Goal: Task Accomplishment & Management: Use online tool/utility

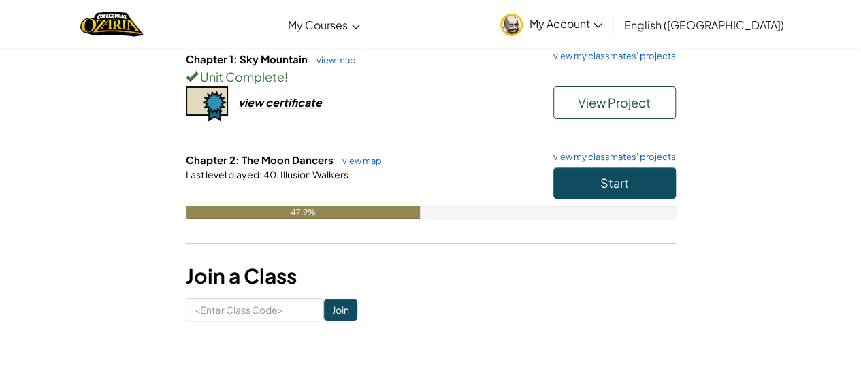
scroll to position [157, 0]
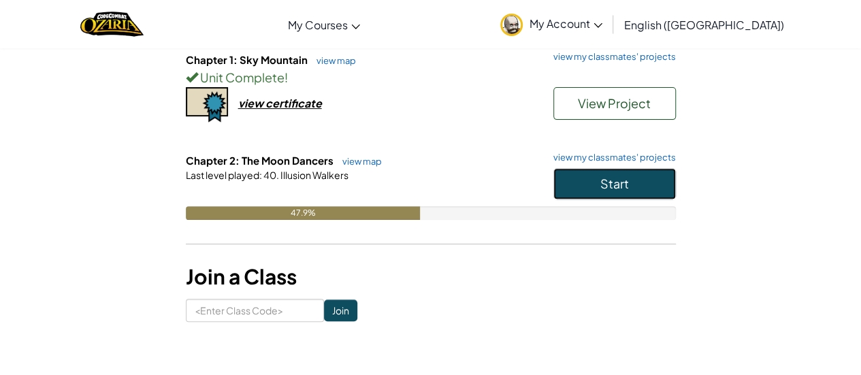
click at [600, 180] on span "Start" at bounding box center [614, 184] width 29 height 16
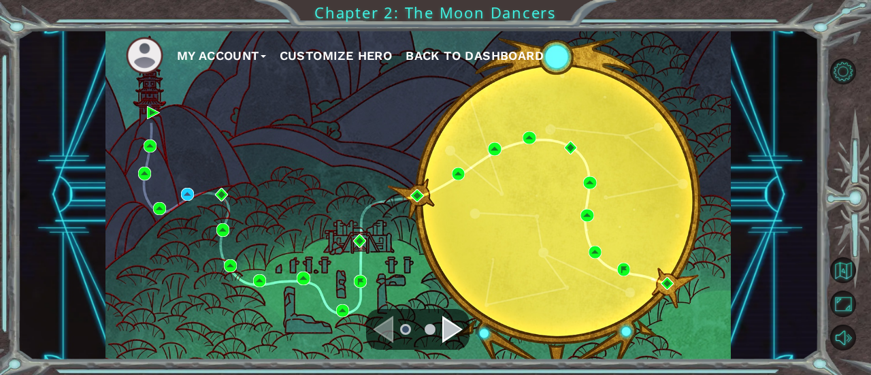
click at [442, 332] on div "Navigate to the next page" at bounding box center [452, 329] width 20 height 27
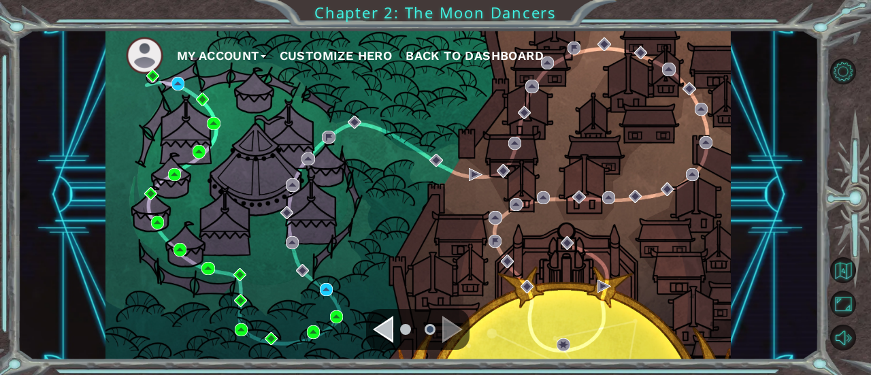
click at [444, 329] on div "Navigate to the next page" at bounding box center [452, 329] width 20 height 27
click at [325, 289] on img at bounding box center [326, 289] width 13 height 13
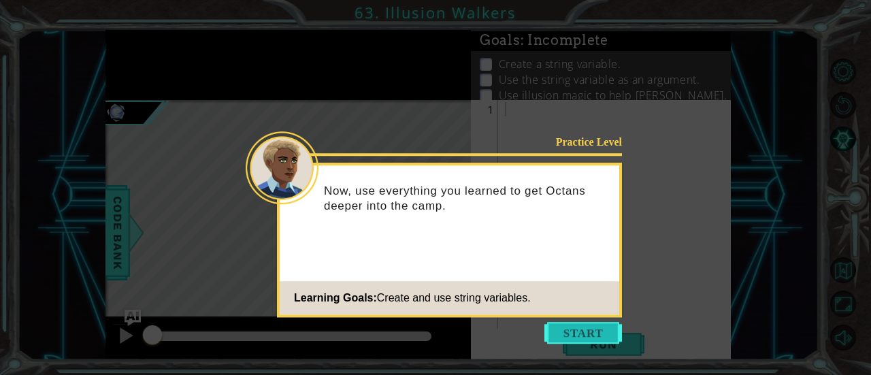
click at [592, 329] on button "Start" at bounding box center [584, 333] width 78 height 22
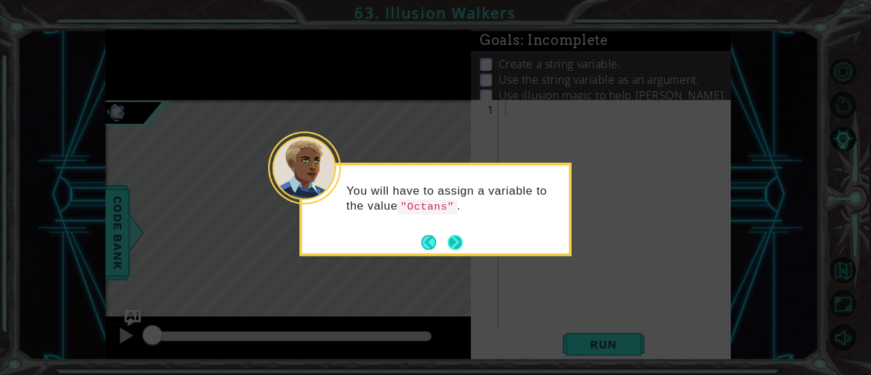
click at [455, 240] on button "Next" at bounding box center [455, 242] width 15 height 15
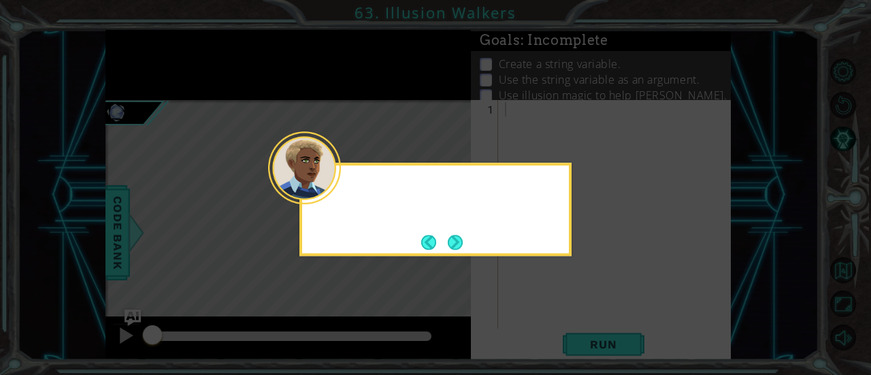
click at [455, 240] on button "Next" at bounding box center [455, 242] width 15 height 15
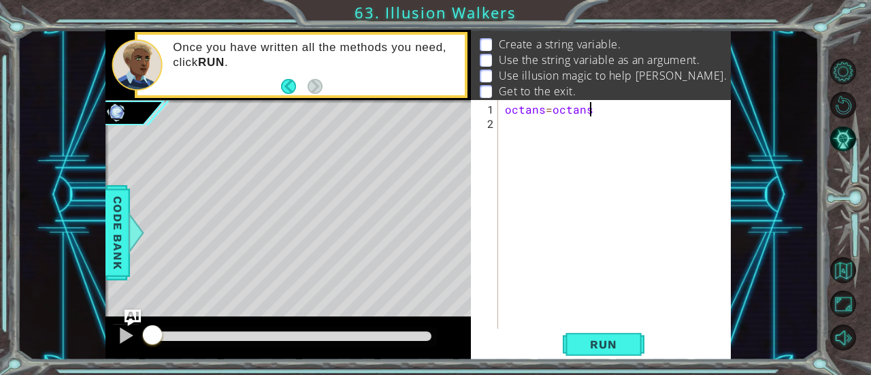
scroll to position [0, 4]
click at [591, 344] on span "Run" at bounding box center [604, 345] width 54 height 14
click at [581, 106] on div "octans = octans" at bounding box center [618, 230] width 233 height 257
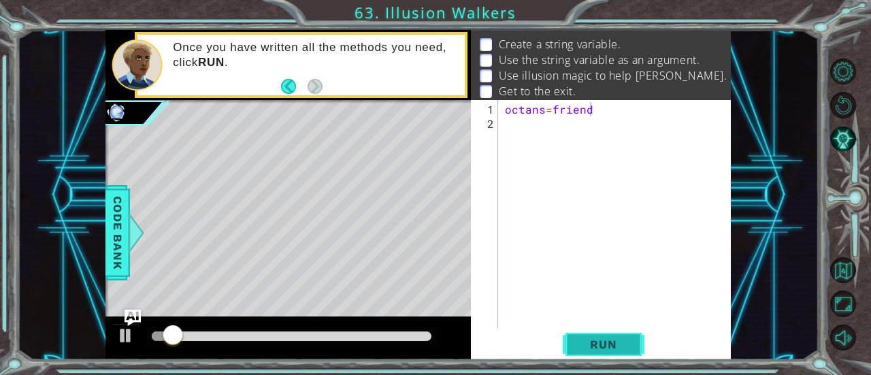
click at [594, 347] on span "Run" at bounding box center [604, 345] width 54 height 14
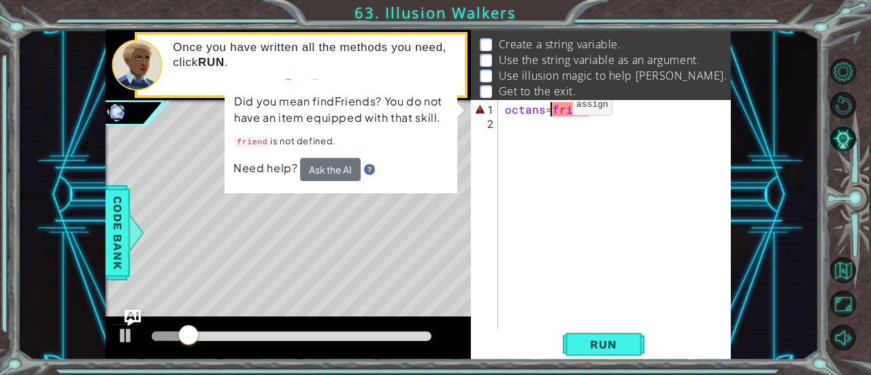
click at [549, 110] on div "octans = friend" at bounding box center [618, 230] width 233 height 257
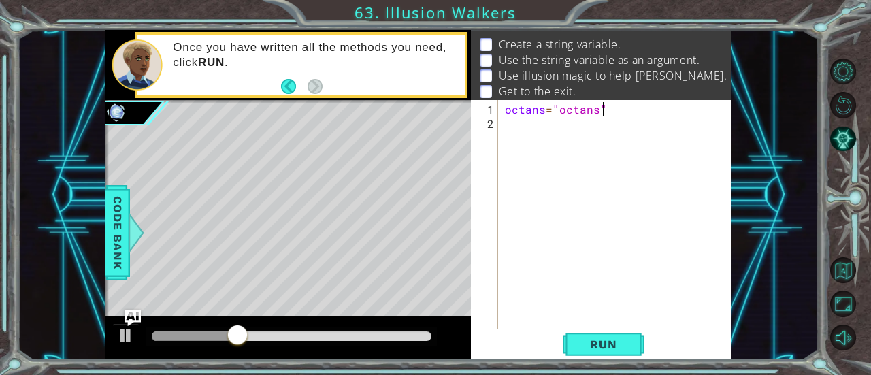
scroll to position [0, 5]
type textarea "octans="octans""
click at [605, 344] on span "Run" at bounding box center [604, 345] width 54 height 14
click at [546, 130] on div "octans = "octans"" at bounding box center [618, 230] width 233 height 257
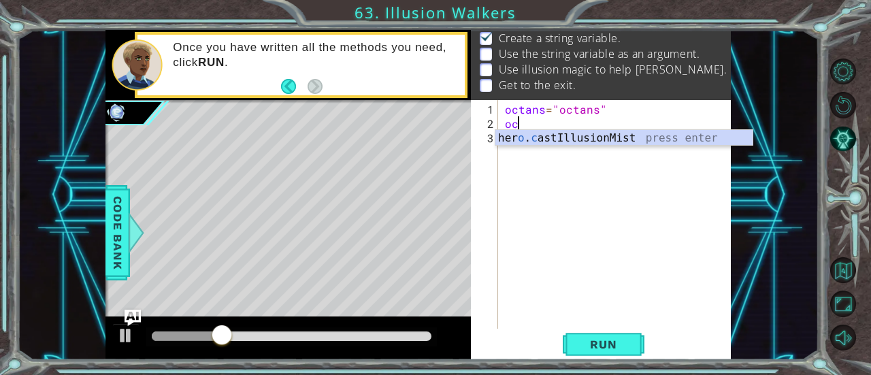
scroll to position [0, 0]
type textarea "o"
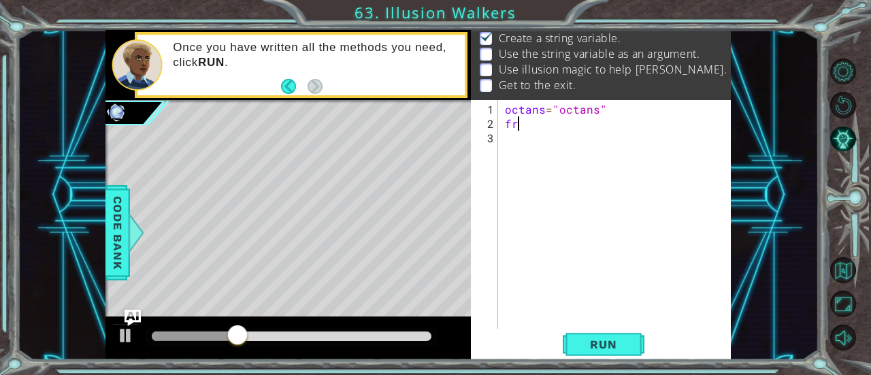
type textarea "f"
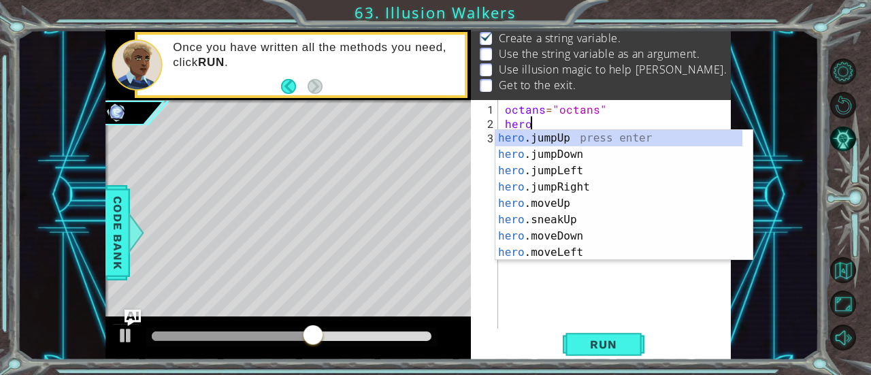
scroll to position [0, 1]
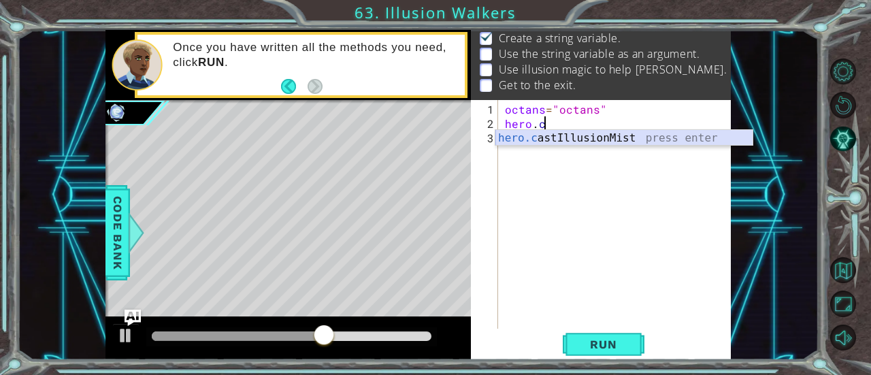
click at [617, 138] on div "hero.c astIllusionMist press enter" at bounding box center [625, 154] width 258 height 49
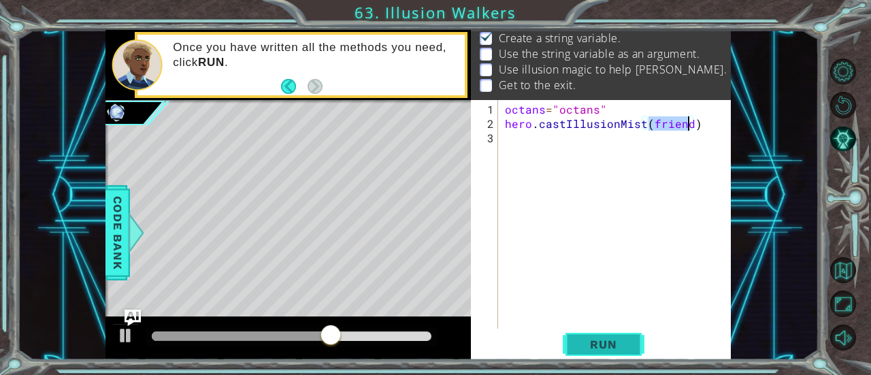
click at [602, 350] on span "Run" at bounding box center [604, 345] width 54 height 14
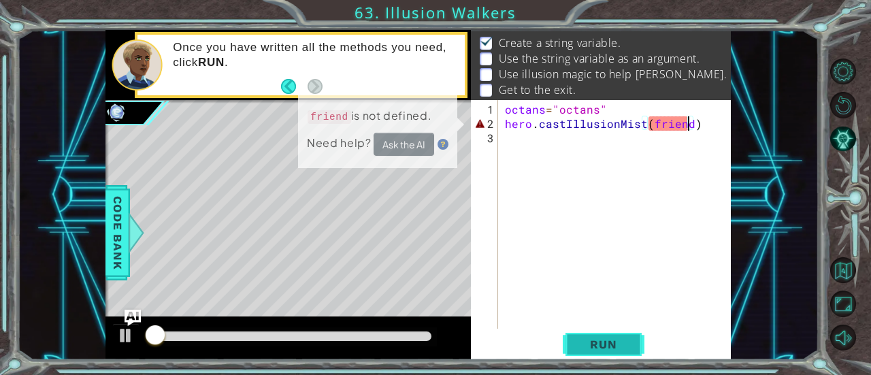
scroll to position [21, 0]
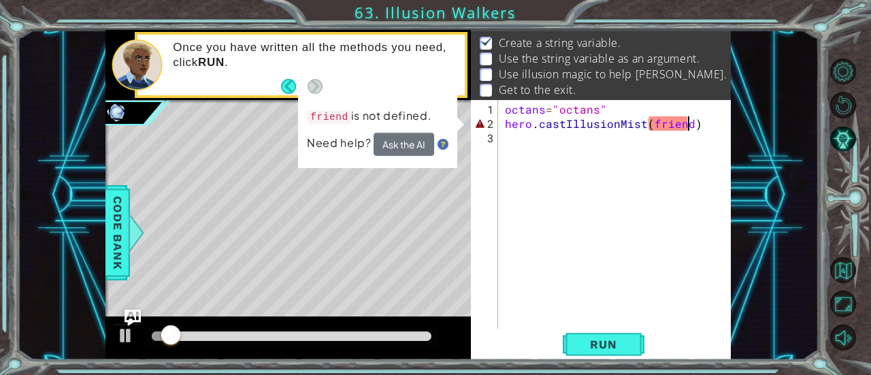
click at [669, 126] on div "octans = "octans" hero . castIllusionMist ( friend )" at bounding box center [618, 230] width 233 height 257
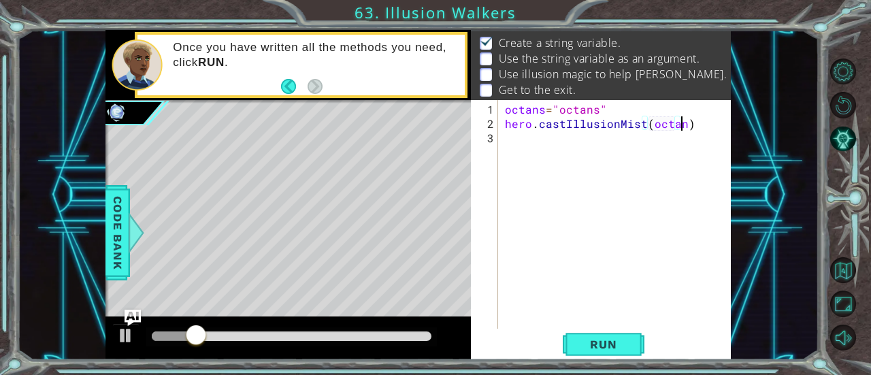
scroll to position [0, 11]
click at [603, 356] on button "Run" at bounding box center [604, 345] width 82 height 26
click at [609, 346] on span "Run" at bounding box center [604, 345] width 54 height 14
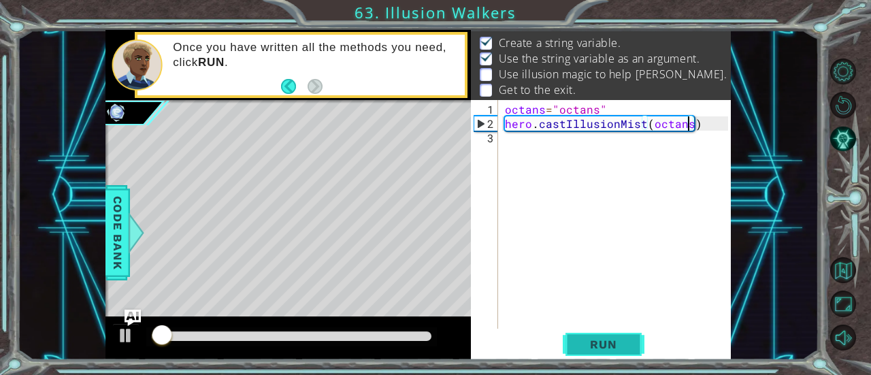
click at [630, 341] on span "Run" at bounding box center [604, 345] width 54 height 14
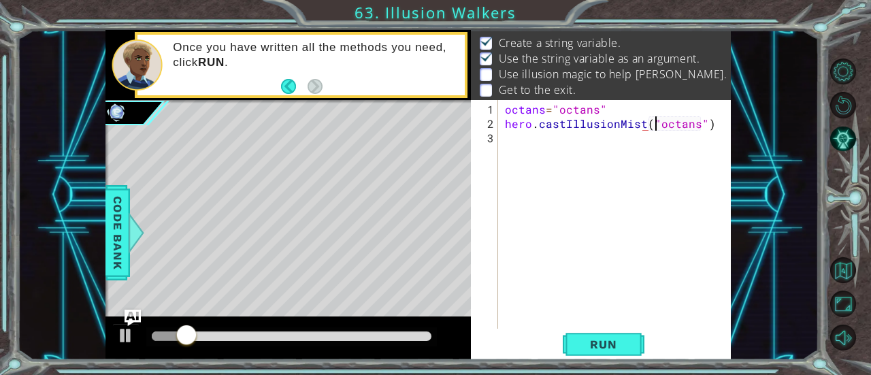
scroll to position [0, 10]
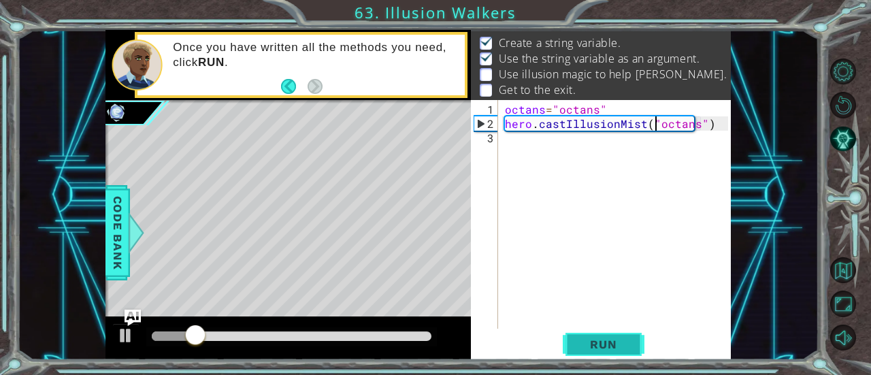
click at [603, 338] on span "Run" at bounding box center [604, 345] width 54 height 14
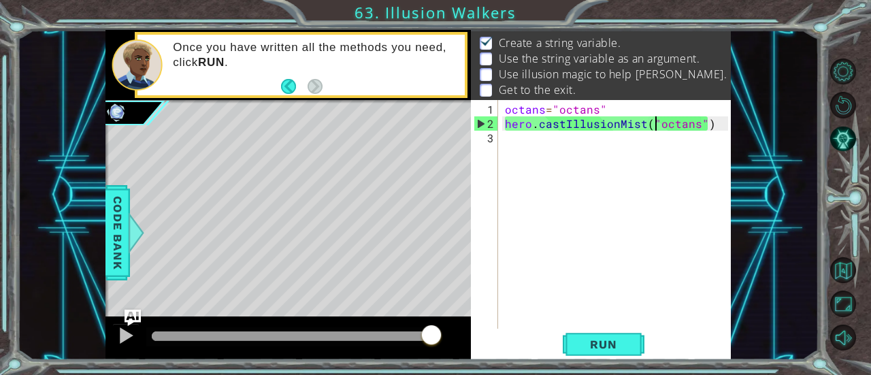
drag, startPoint x: 175, startPoint y: 337, endPoint x: 463, endPoint y: 359, distance: 288.8
click at [463, 359] on div at bounding box center [289, 339] width 366 height 44
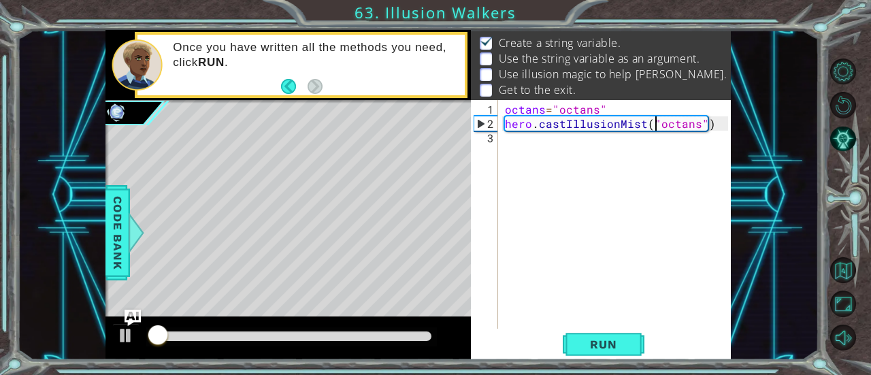
click at [681, 129] on div "octans = "octans" hero . castIllusionMist ( "octans" )" at bounding box center [618, 230] width 233 height 257
click at [611, 104] on div "octans = "octans" hero . castIllusionMist ( friend )" at bounding box center [618, 230] width 233 height 257
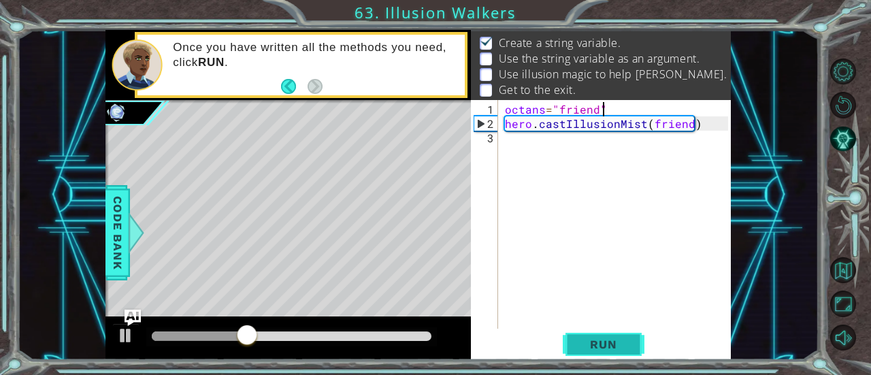
type textarea "octans="friend""
click at [585, 338] on span "Run" at bounding box center [604, 345] width 54 height 14
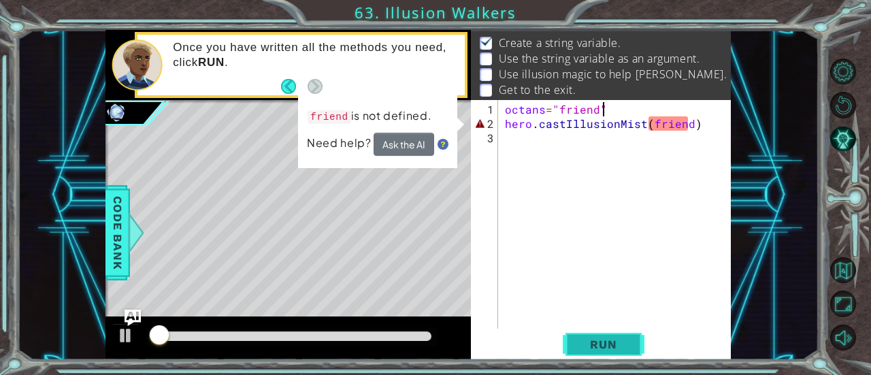
click at [585, 338] on span "Run" at bounding box center [604, 345] width 54 height 14
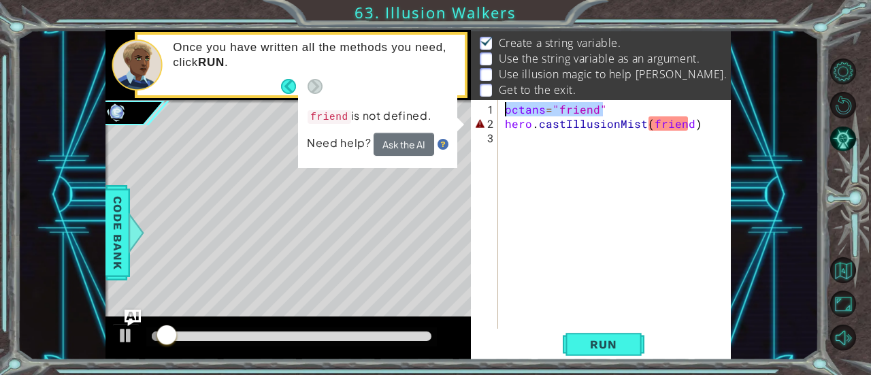
drag, startPoint x: 625, startPoint y: 104, endPoint x: 497, endPoint y: 104, distance: 128.0
click at [497, 104] on div "octans="friend" 1 2 3 octans = "friend" hero . castIllusionMist ( friend ) הההה…" at bounding box center [599, 214] width 257 height 229
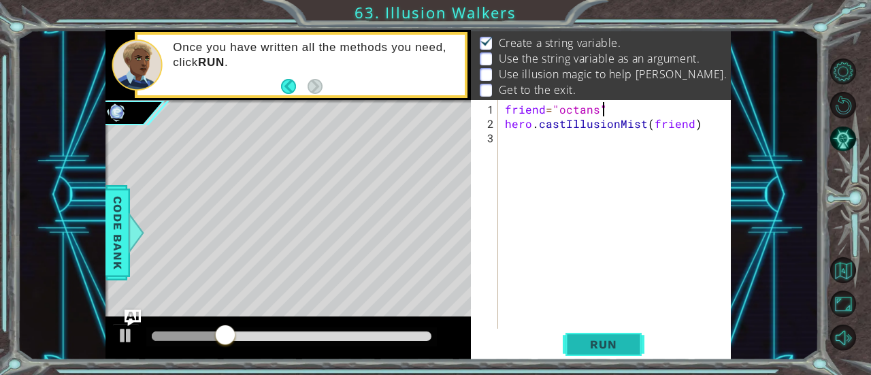
type textarea "friend="octans""
click at [621, 340] on span "Run" at bounding box center [604, 345] width 54 height 14
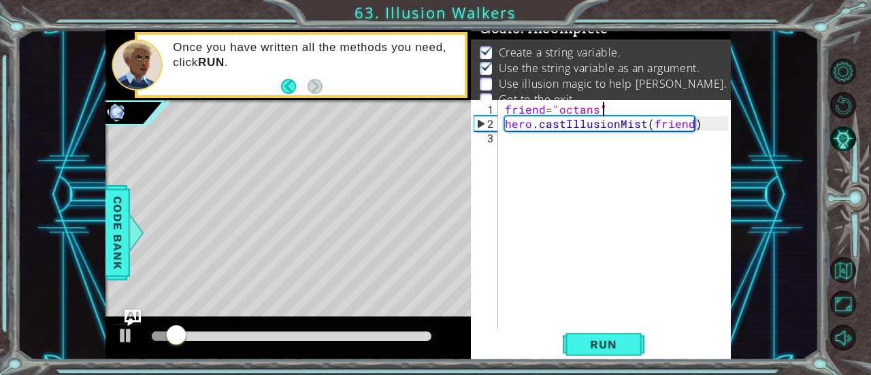
scroll to position [15, 0]
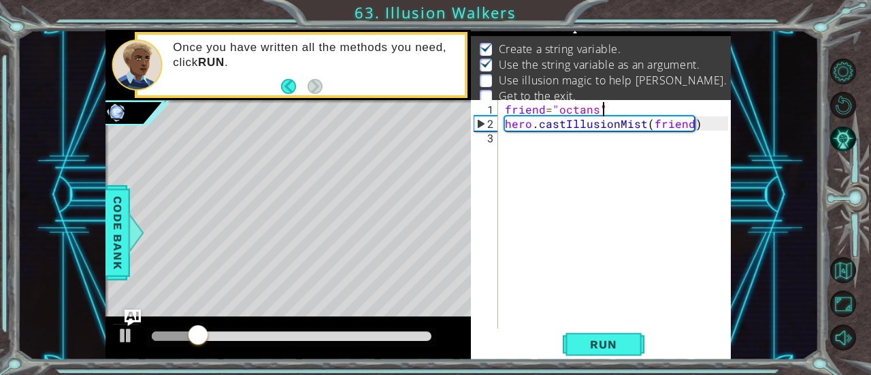
click at [618, 148] on div "friend = "octans" hero . castIllusionMist ( friend )" at bounding box center [618, 230] width 233 height 257
click at [673, 125] on div "friend = "octans" hero . castIllusionMist ( friend )" at bounding box center [618, 230] width 233 height 257
type textarea "hero.castIllusionMist(friend)"
click at [673, 125] on div "friend = "octans" hero . castIllusionMist ( friend )" at bounding box center [618, 230] width 233 height 257
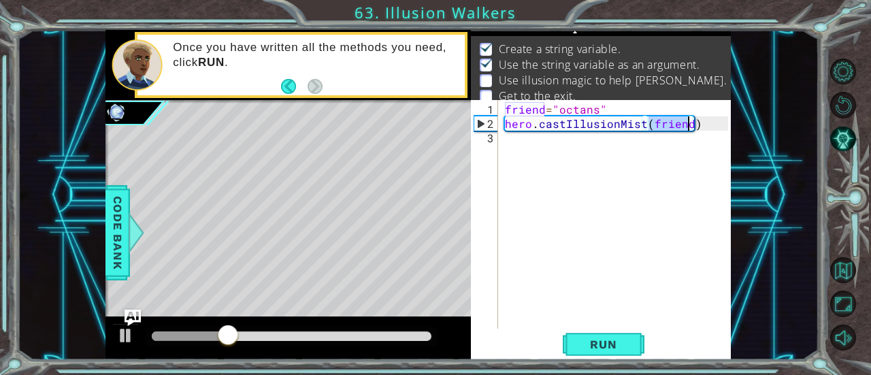
click at [613, 156] on div "friend = "octans" hero . castIllusionMist ( friend )" at bounding box center [618, 230] width 233 height 257
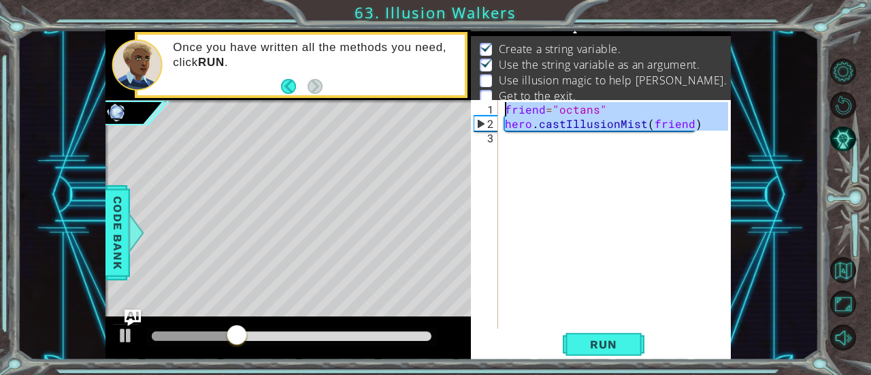
drag, startPoint x: 660, startPoint y: 149, endPoint x: 472, endPoint y: 111, distance: 191.7
click at [472, 111] on div "1 2 3 friend = "octans" hero . castIllusionMist ( friend ) הההההההההההההההההההה…" at bounding box center [599, 214] width 257 height 229
type textarea "friend="octans" hero.castIllusionMist(friend)"
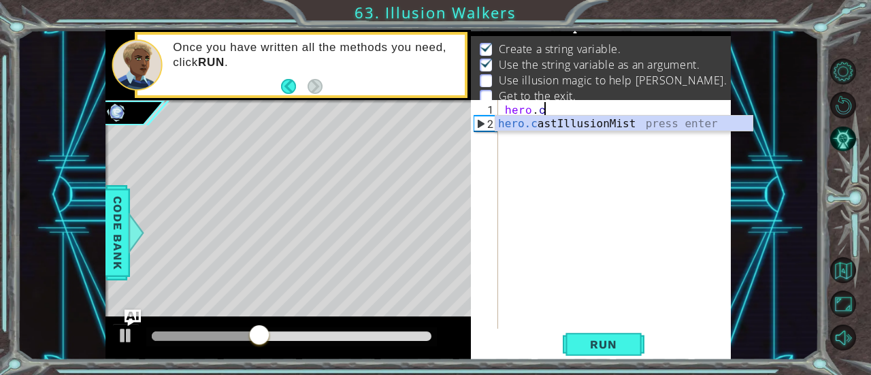
scroll to position [0, 1]
click at [528, 122] on div "[DOMAIN_NAME] stIllusionMist press enter" at bounding box center [625, 140] width 258 height 49
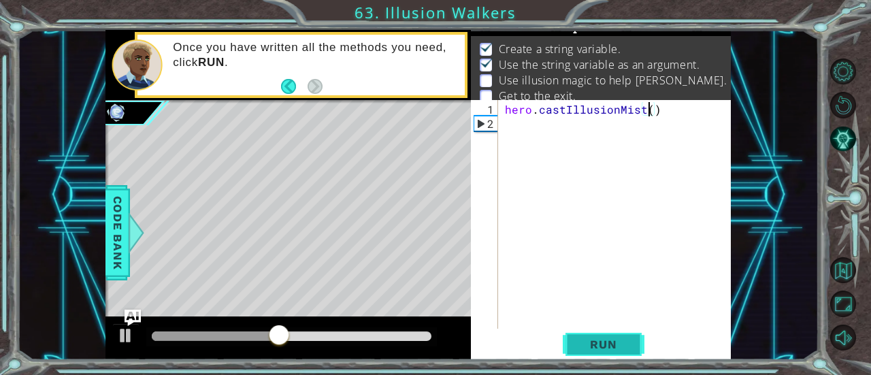
click at [619, 335] on button "Run" at bounding box center [604, 345] width 82 height 26
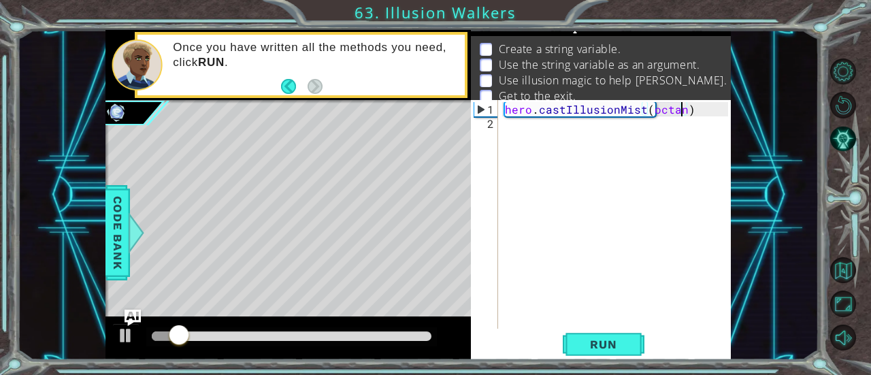
scroll to position [0, 11]
click at [598, 349] on span "Run" at bounding box center [604, 345] width 54 height 14
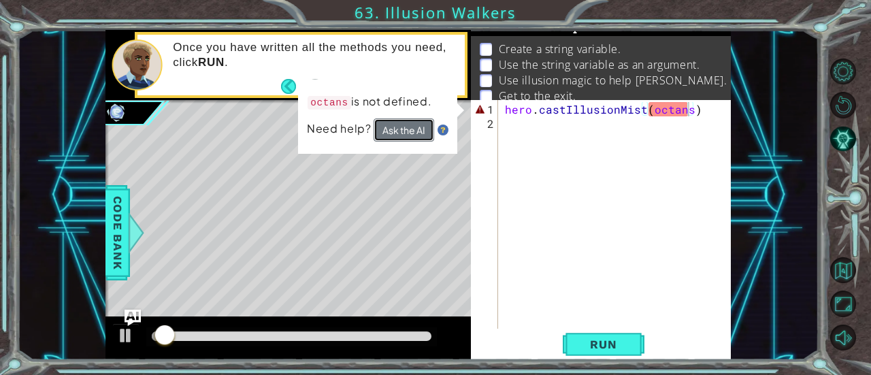
click at [404, 134] on button "Ask the AI" at bounding box center [404, 129] width 61 height 23
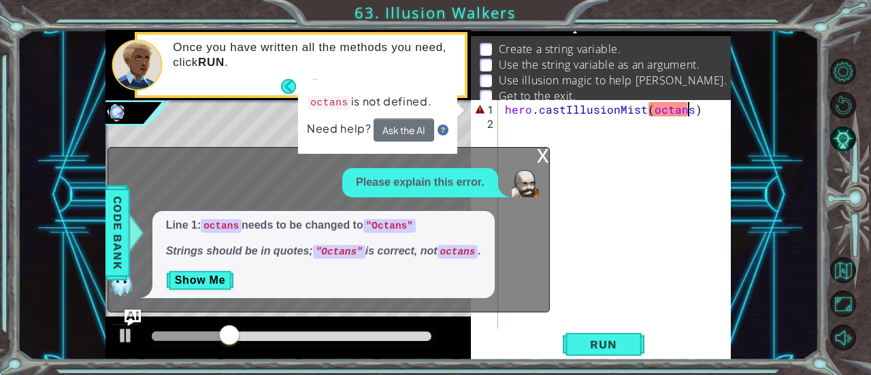
click at [539, 155] on div "x" at bounding box center [543, 155] width 12 height 14
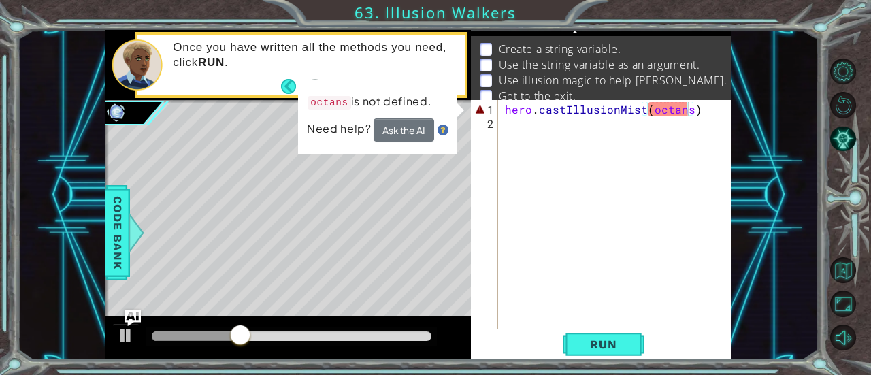
click at [687, 112] on div "hero . castIllusionMist ( octans )" at bounding box center [618, 230] width 233 height 257
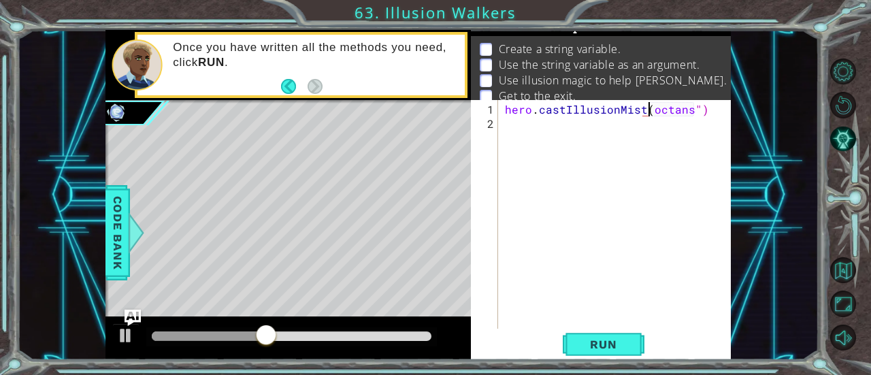
scroll to position [0, 10]
type textarea "hero.castIllusionMist("octans")"
click at [584, 334] on button "Run" at bounding box center [604, 345] width 82 height 26
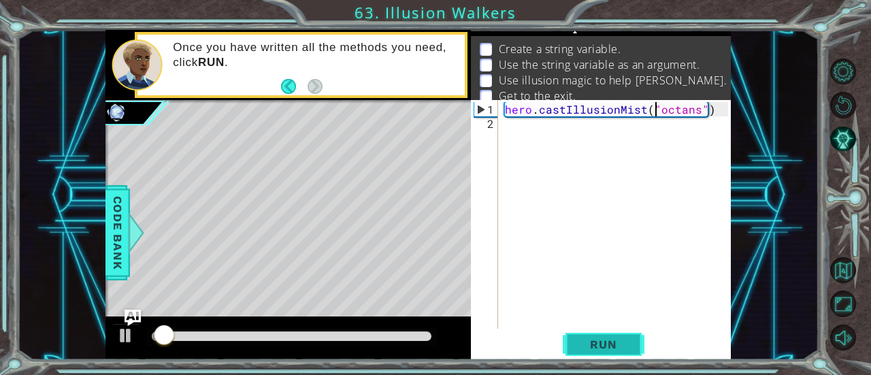
click at [585, 337] on button "Run" at bounding box center [604, 345] width 82 height 26
drag, startPoint x: 585, startPoint y: 337, endPoint x: 510, endPoint y: 168, distance: 185.0
click at [510, 168] on div "hero . castIllusionMist ( "octans" )" at bounding box center [618, 230] width 233 height 257
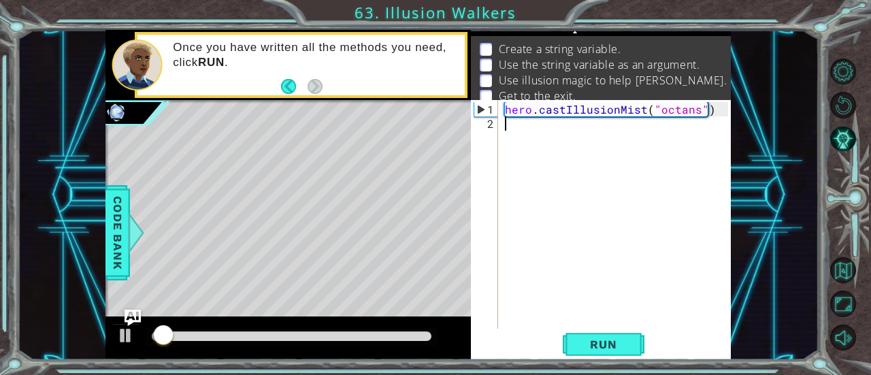
click at [674, 114] on div "hero . castIllusionMist ( "octans" )" at bounding box center [618, 230] width 233 height 257
type textarea "hero.castIllusionMist("friend")"
click at [620, 337] on button "Run" at bounding box center [604, 345] width 82 height 26
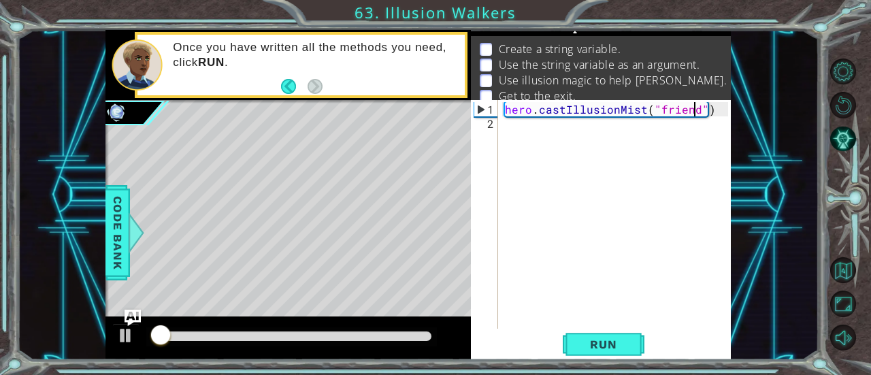
click at [505, 110] on div "hero . castIllusionMist ( "friend" )" at bounding box center [618, 230] width 233 height 257
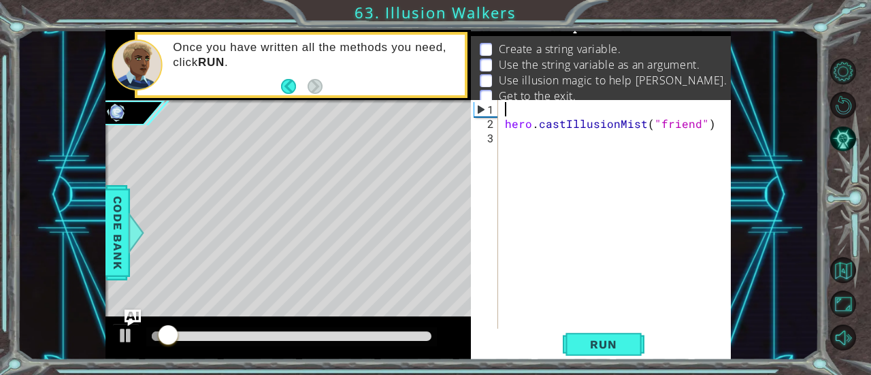
click at [511, 108] on div "hero . castIllusionMist ( "friend" )" at bounding box center [618, 230] width 233 height 257
type textarea "f"
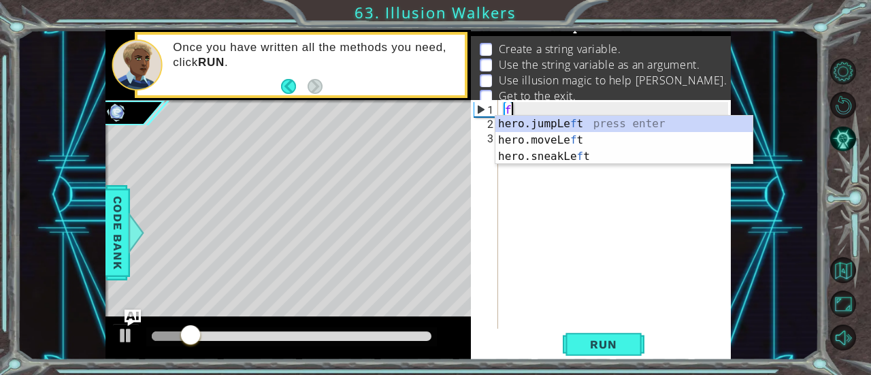
type textarea "f"
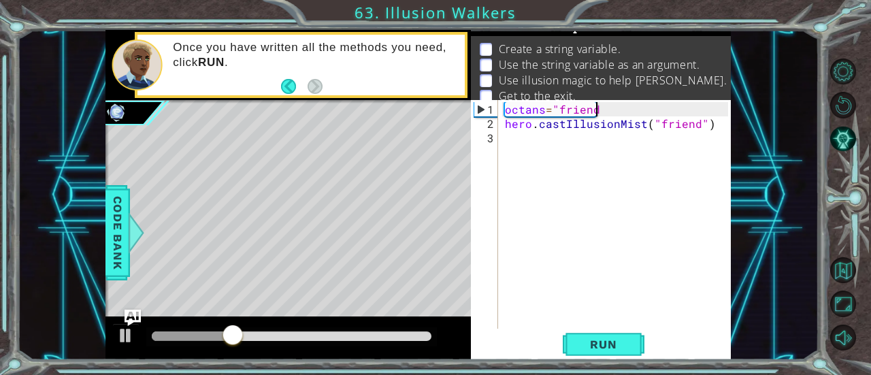
scroll to position [0, 5]
click at [594, 347] on span "Run" at bounding box center [604, 345] width 54 height 14
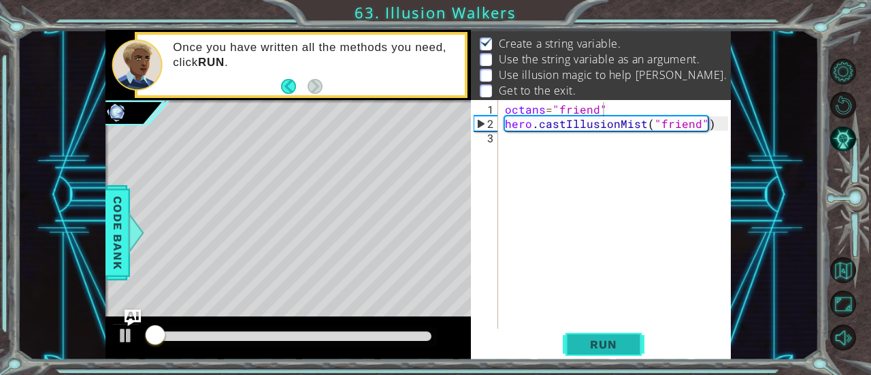
click at [594, 347] on span "Run" at bounding box center [604, 345] width 54 height 14
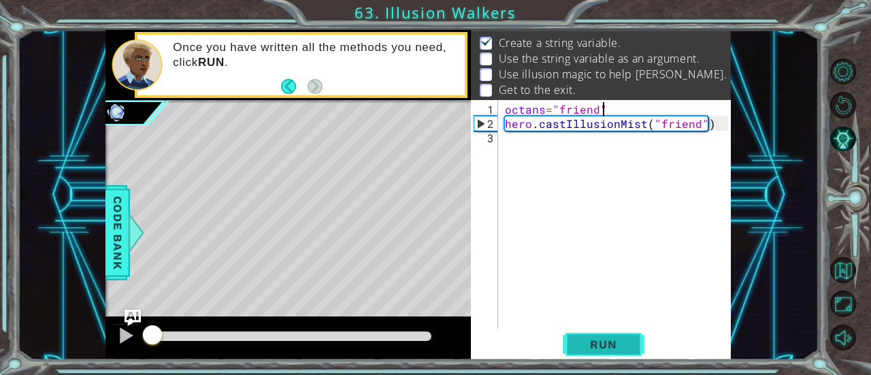
click at [594, 347] on span "Run" at bounding box center [604, 345] width 54 height 14
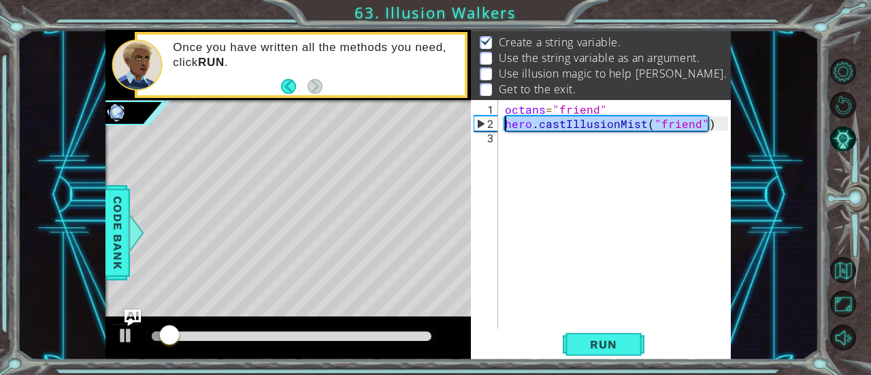
drag, startPoint x: 705, startPoint y: 126, endPoint x: 500, endPoint y: 126, distance: 205.6
click at [500, 126] on div "octans="friend" 1 2 3 octans = "friend" hero . castIllusionMist ( "friend" ) הה…" at bounding box center [599, 214] width 257 height 229
type textarea "hero.castIllusionMist("friend")"
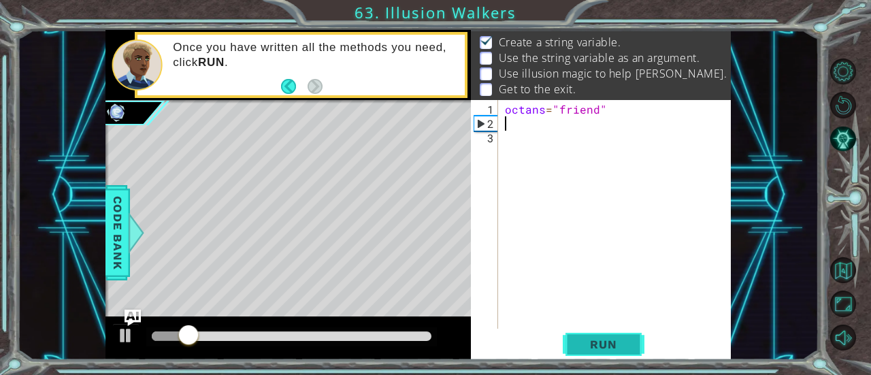
click at [590, 345] on span "Run" at bounding box center [604, 345] width 54 height 14
drag, startPoint x: 435, startPoint y: 342, endPoint x: 10, endPoint y: 292, distance: 427.8
click at [10, 292] on div "1 2 hero . castIllusionMi st ( "Octans" ) ההההההההההההההההההההההההההההההההההההה…" at bounding box center [435, 187] width 871 height 375
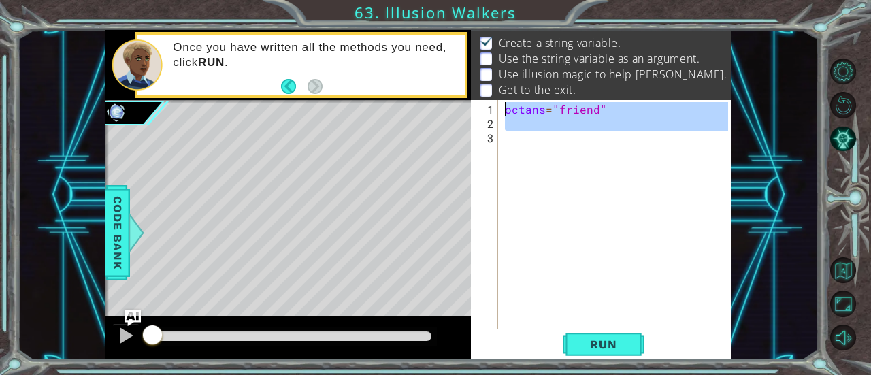
drag, startPoint x: 384, startPoint y: 35, endPoint x: 346, endPoint y: 12, distance: 44.0
click at [346, 12] on div "1 2 hero . castIllusionMi st ( "Octans" ) ההההההההההההההההההההההההההההההההההההה…" at bounding box center [435, 187] width 871 height 375
type textarea "octans="friend""
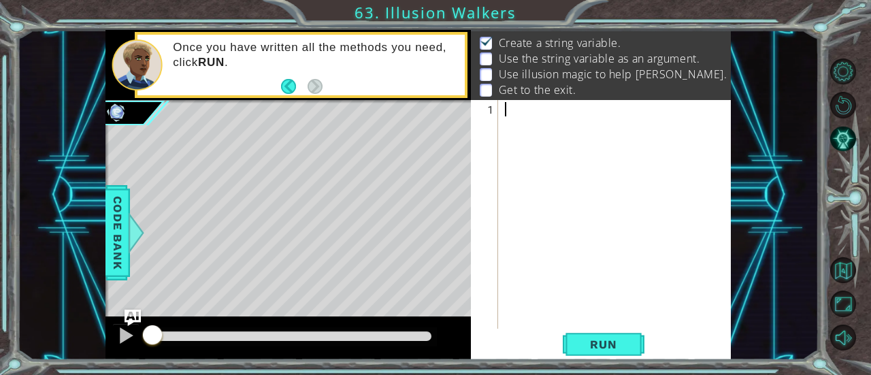
scroll to position [43, 0]
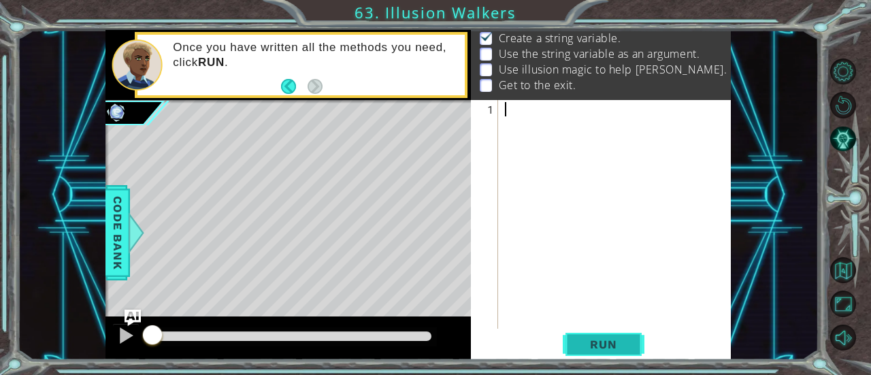
click at [597, 353] on button "Run" at bounding box center [604, 345] width 82 height 26
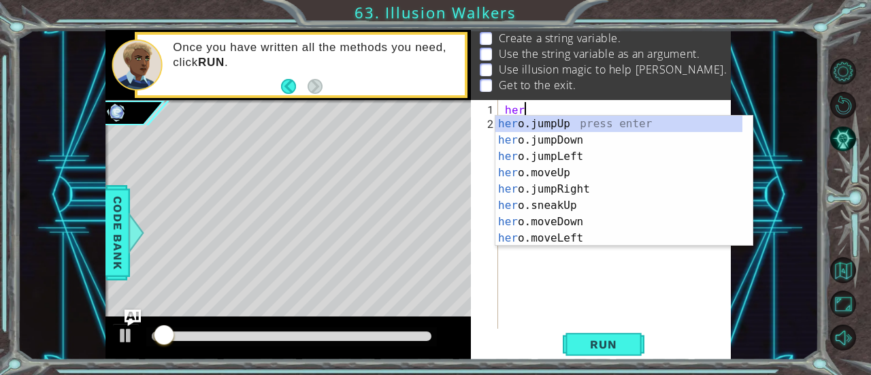
scroll to position [0, 1]
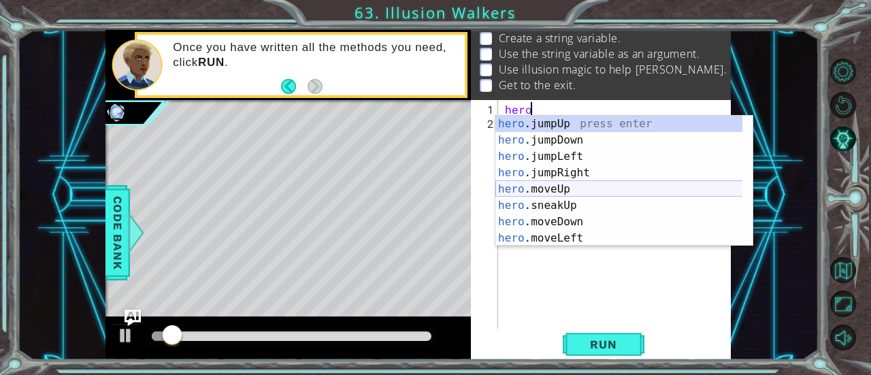
click at [543, 186] on div "hero .jumpUp press enter hero .jumpDown press enter hero .jumpLeft press enter …" at bounding box center [620, 197] width 248 height 163
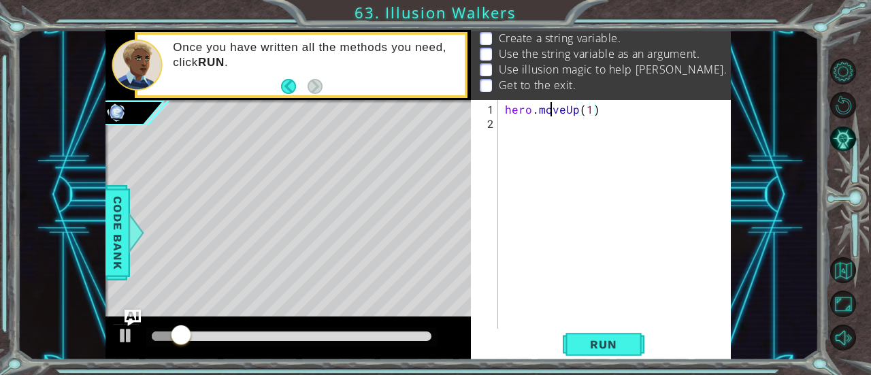
click at [550, 110] on div "hero . moveUp ( 1 )" at bounding box center [618, 230] width 233 height 257
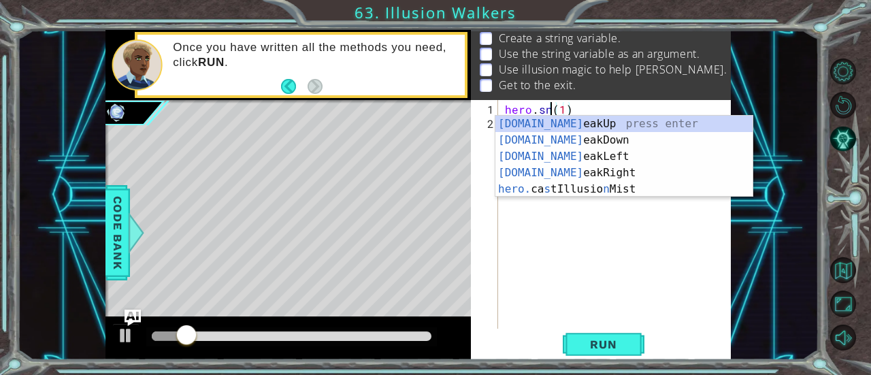
scroll to position [0, 3]
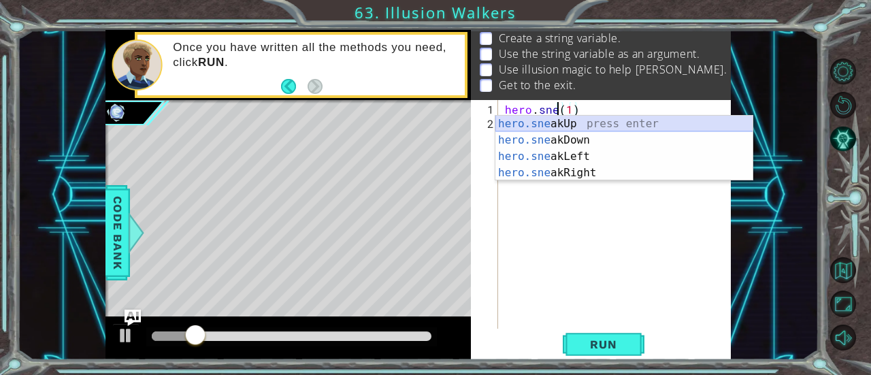
click at [550, 125] on div "hero.sne akUp press enter hero.sne akDown press enter hero.sne akLeft press ent…" at bounding box center [625, 165] width 258 height 98
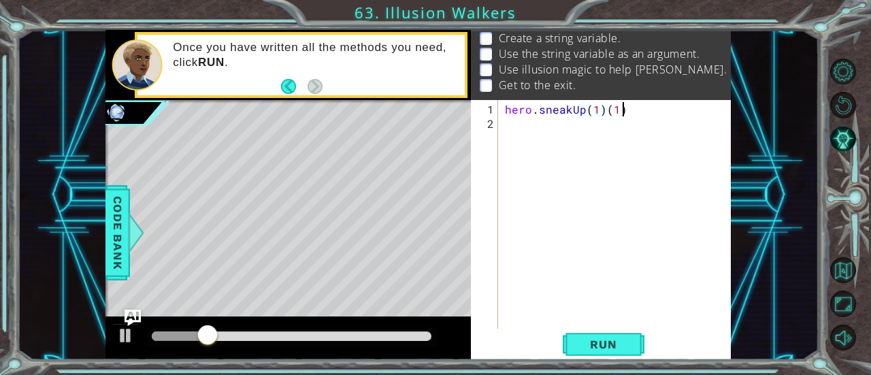
click at [656, 114] on div "hero . sneakUp ( 1 ) ( 1 )" at bounding box center [618, 230] width 233 height 257
type textarea "hero.sneakUp(steps)"
click at [505, 110] on div "hero . sneakUp ( steps )" at bounding box center [618, 230] width 233 height 257
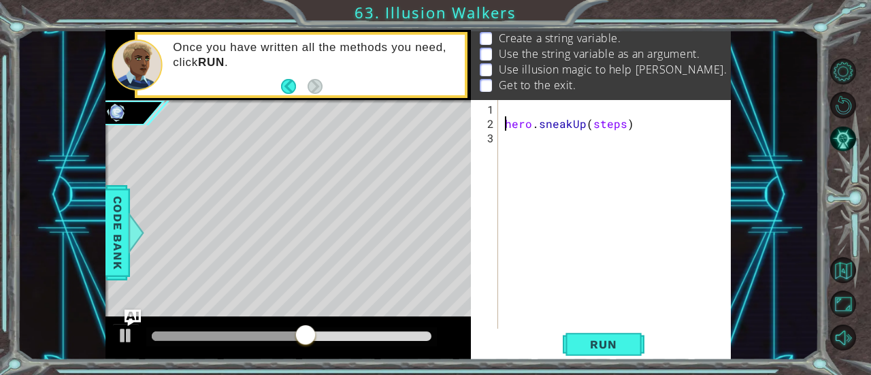
click at [514, 101] on div "hero . sneakUp ( steps )" at bounding box center [615, 214] width 226 height 229
click at [578, 338] on span "Run" at bounding box center [604, 345] width 54 height 14
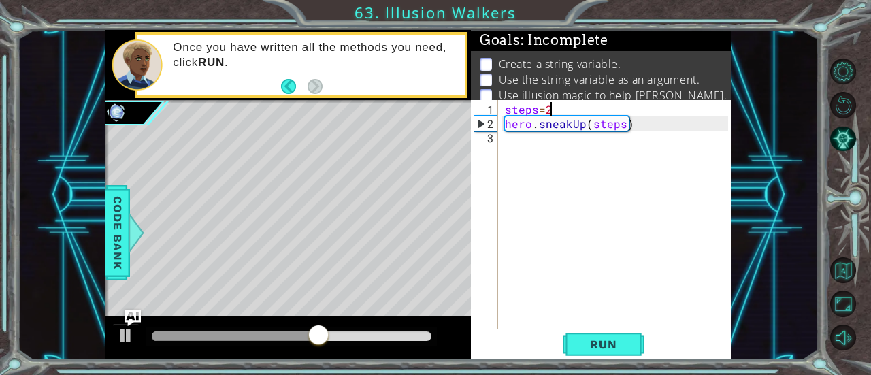
scroll to position [5, 0]
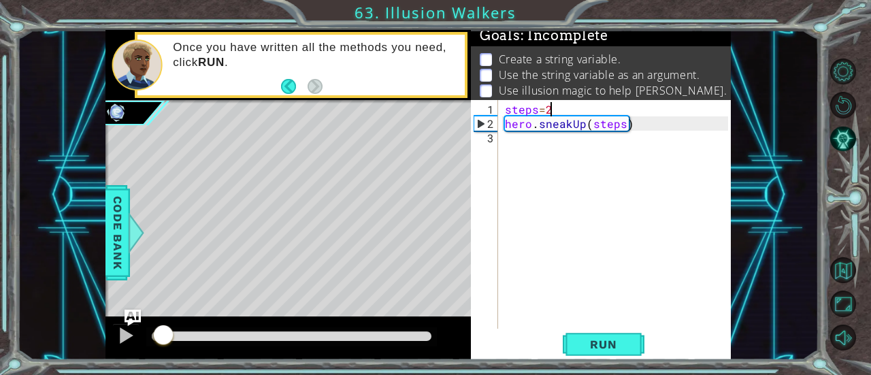
drag, startPoint x: 431, startPoint y: 334, endPoint x: 22, endPoint y: 344, distance: 408.6
click at [22, 344] on div "1 2 hero . castIllusionMi st ( "Octans" ) ההההההההההההההההההההההההההההההההההההה…" at bounding box center [419, 195] width 802 height 330
click at [509, 126] on div "steps = 2 hero . sneakUp ( steps )" at bounding box center [618, 230] width 233 height 257
type textarea "hero.sneakUp(steps)"
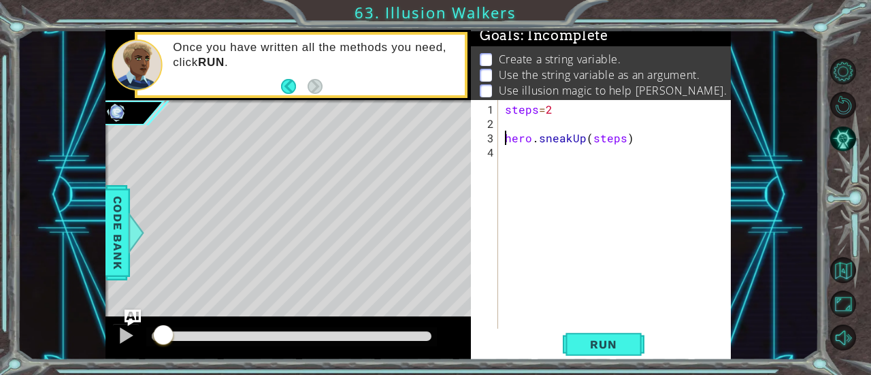
click at [530, 130] on div "steps = 2 hero . sneakUp ( steps )" at bounding box center [618, 230] width 233 height 257
click at [528, 127] on div "steps = 2 hero . sneakUp ( steps )" at bounding box center [618, 230] width 233 height 257
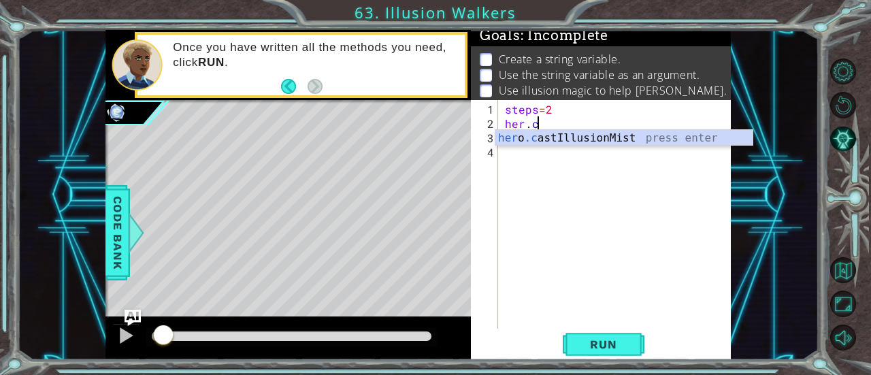
scroll to position [0, 1]
click at [553, 135] on div "her o .c astIllusi o nMist press enter" at bounding box center [625, 154] width 258 height 49
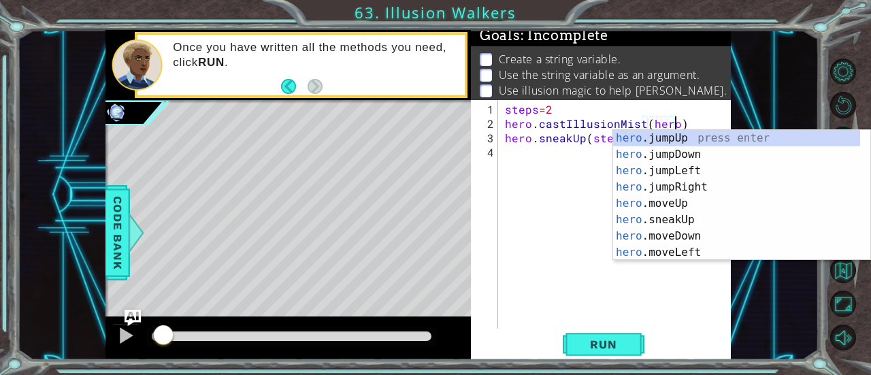
scroll to position [0, 10]
type textarea "hero.castIllusionMist(hero)"
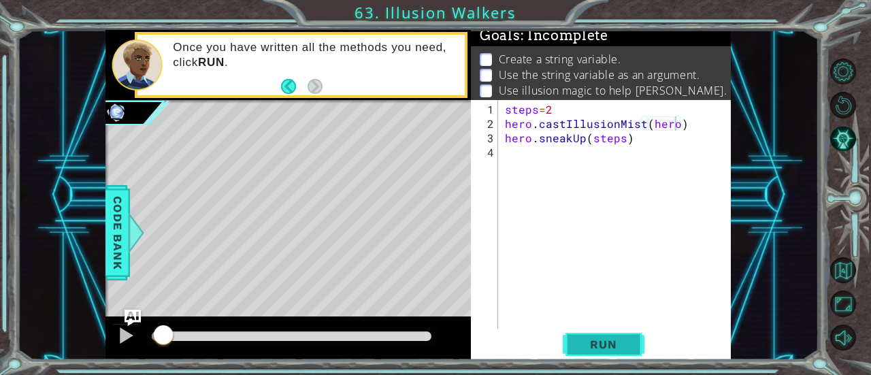
click at [598, 344] on span "Run" at bounding box center [604, 345] width 54 height 14
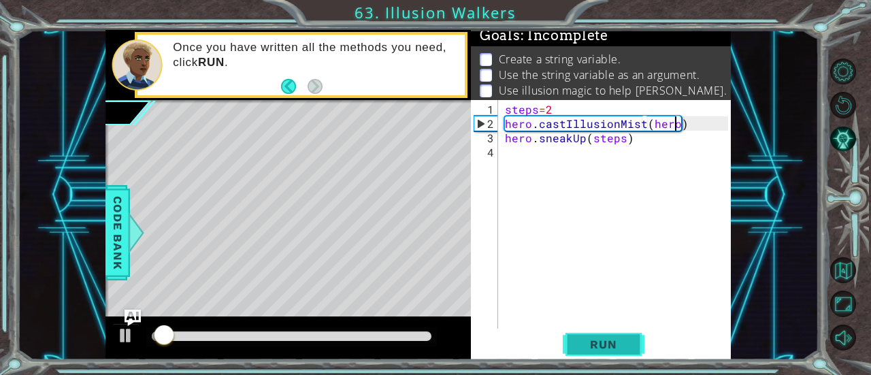
click at [595, 340] on span "Run" at bounding box center [604, 345] width 54 height 14
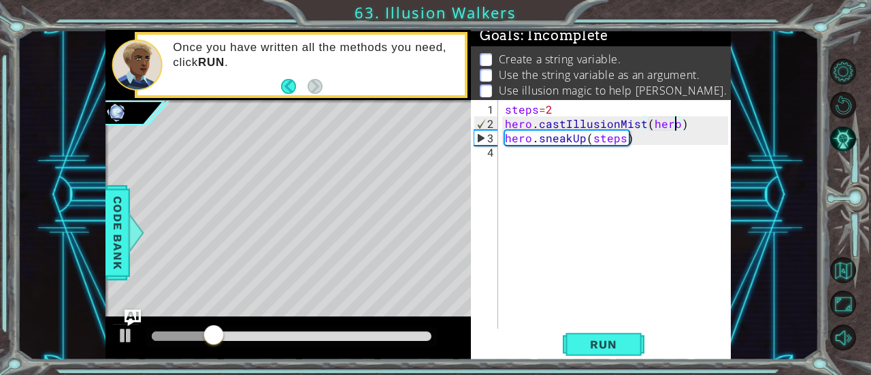
click at [551, 155] on div "steps = 2 hero . castIllusionMist ( hero ) hero . sneakUp ( steps )" at bounding box center [618, 230] width 233 height 257
click at [504, 112] on div "steps = 2 hero . castIllusionMist ( hero ) hero . sneakUp ( steps )" at bounding box center [618, 230] width 233 height 257
type textarea "steps=2"
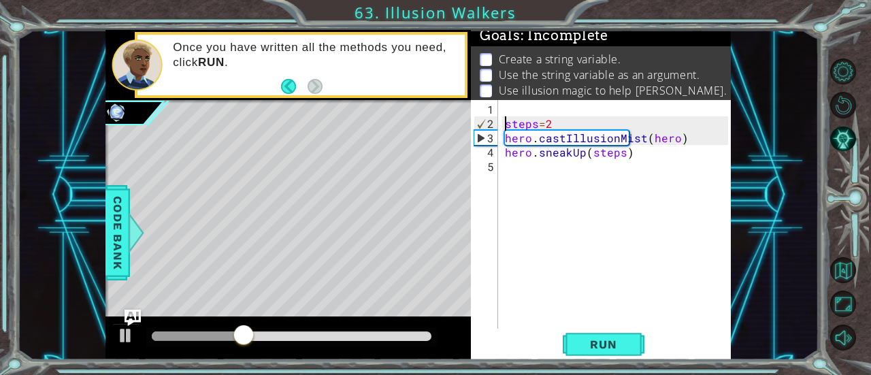
click at [520, 114] on div "steps = 2 hero . castIllusionMist ( hero ) hero . sneakUp ( steps )" at bounding box center [618, 230] width 233 height 257
type textarea "i"
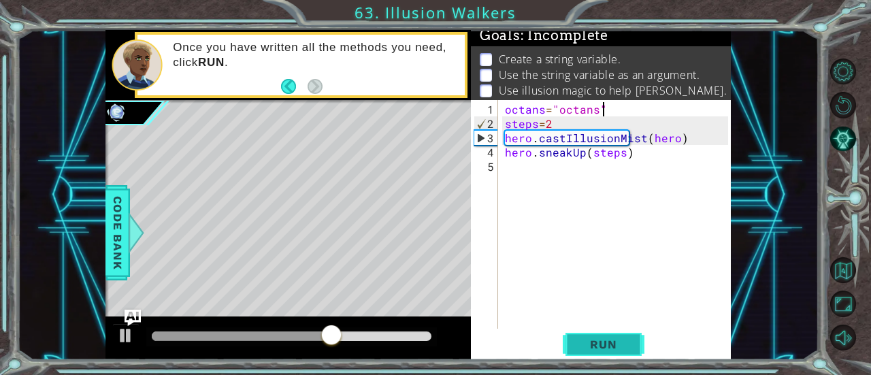
type textarea "octans="octans""
click at [618, 346] on span "Run" at bounding box center [604, 345] width 54 height 14
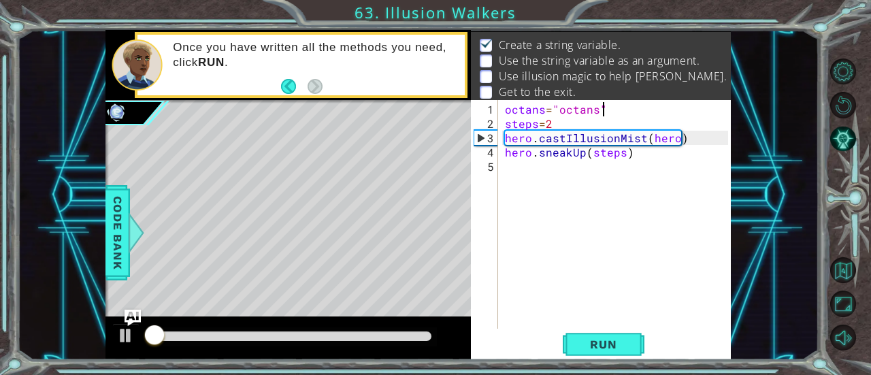
scroll to position [21, 0]
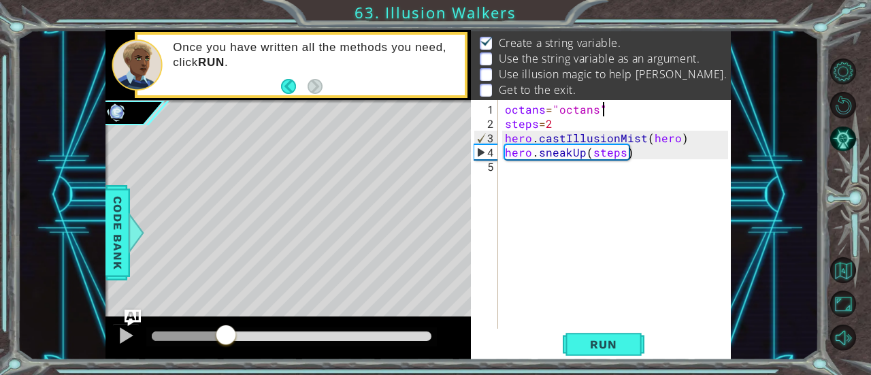
drag, startPoint x: 174, startPoint y: 338, endPoint x: 227, endPoint y: 340, distance: 53.1
click at [227, 340] on div at bounding box center [292, 337] width 280 height 10
click at [567, 172] on div "octans = "octans" steps = 2 hero . castIllusionMist ( hero ) hero . sneakUp ( s…" at bounding box center [618, 230] width 233 height 257
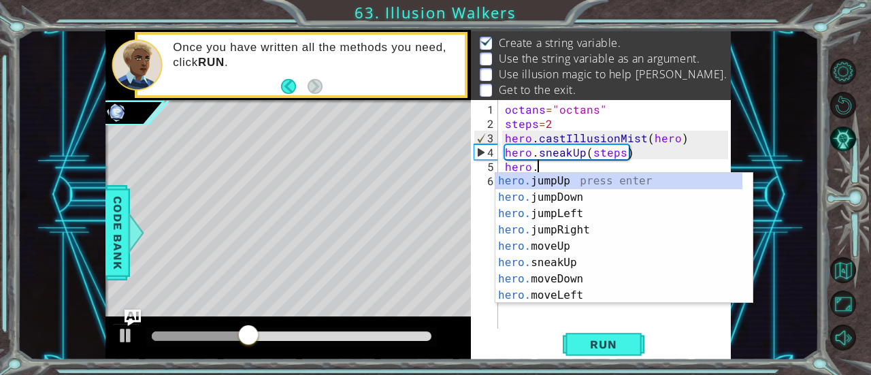
scroll to position [0, 1]
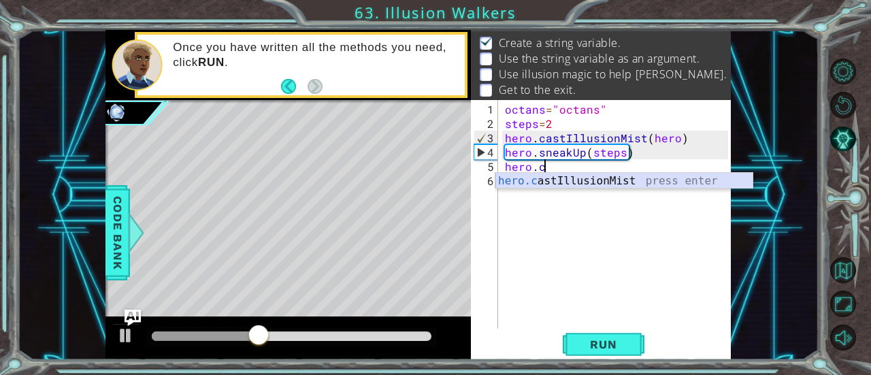
click at [572, 182] on div "hero.c astIllusionMist press enter" at bounding box center [625, 197] width 258 height 49
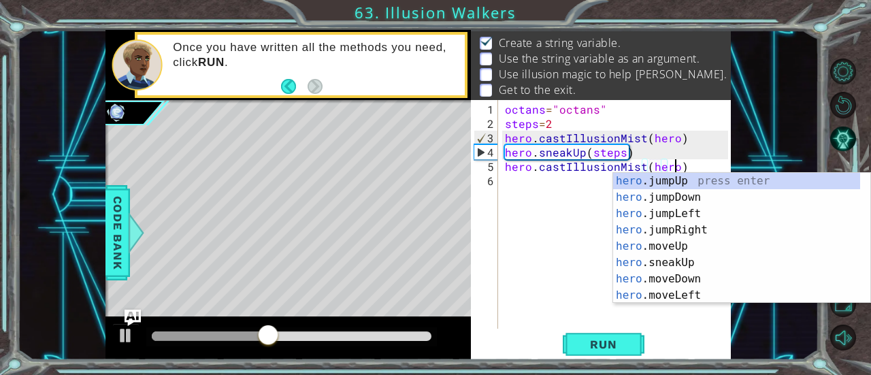
scroll to position [0, 10]
type textarea "hero.castIllusionMist(hero)"
click at [607, 344] on span "Run" at bounding box center [604, 345] width 54 height 14
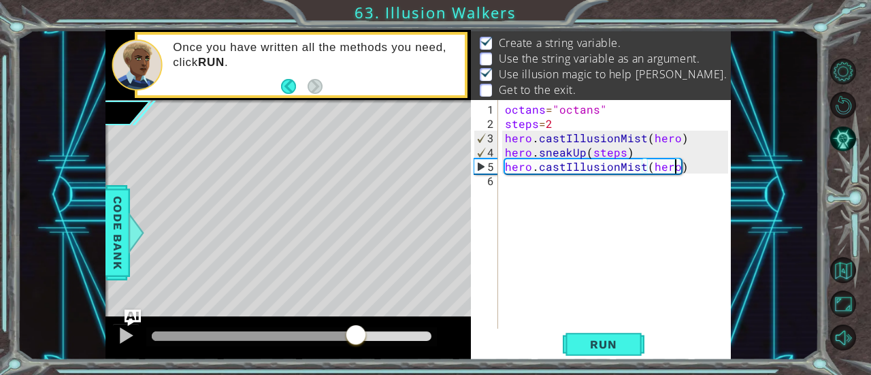
drag, startPoint x: 152, startPoint y: 334, endPoint x: 356, endPoint y: 361, distance: 205.4
click at [356, 361] on div "1 2 hero . castIllusionMi st ( "Octans" ) ההההההההההההההההההההההההההההההההההההה…" at bounding box center [435, 187] width 871 height 375
click at [575, 191] on div "octans = "octans" steps = 2 hero . castIllusionMist ( hero ) hero . sneakUp ( s…" at bounding box center [618, 230] width 233 height 257
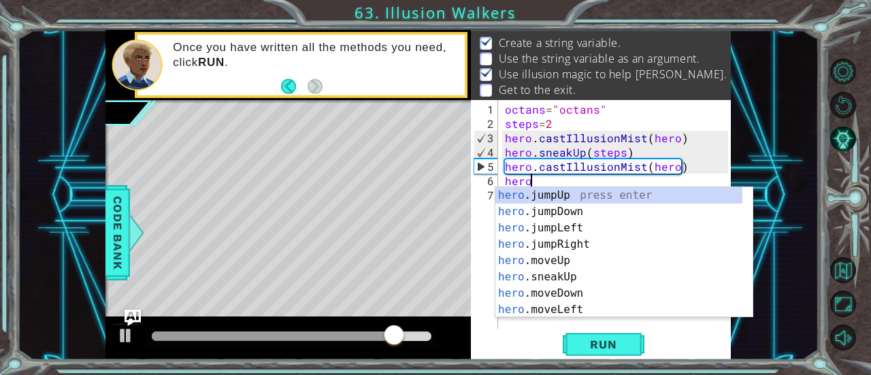
scroll to position [0, 1]
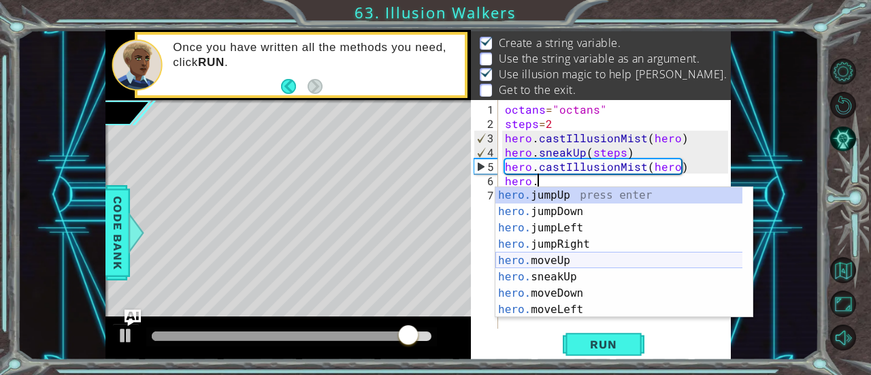
click at [557, 272] on div "hero. jumpUp press enter hero. jumpDown press enter hero. jumpLeft press enter …" at bounding box center [620, 268] width 248 height 163
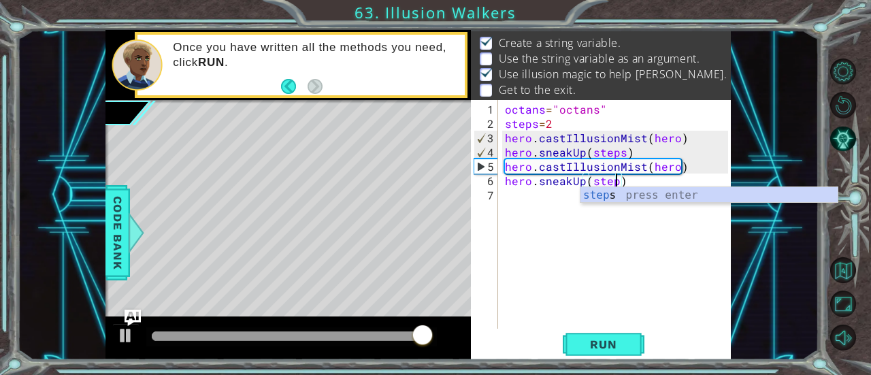
scroll to position [0, 7]
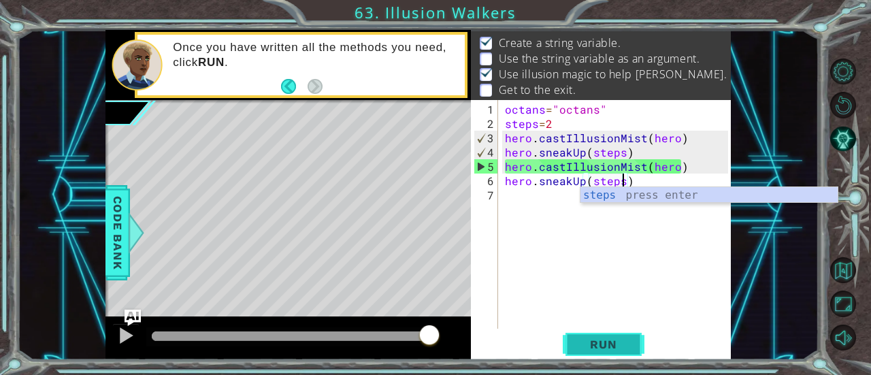
type textarea "hero.sneakUp(steps)"
click at [595, 337] on button "Run" at bounding box center [604, 345] width 82 height 26
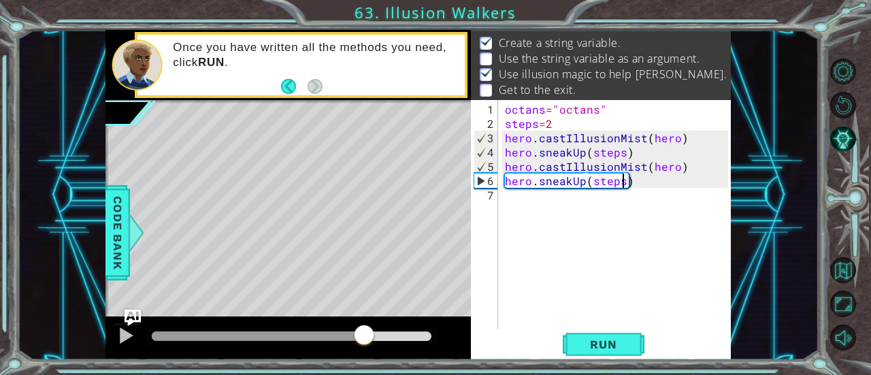
drag, startPoint x: 155, startPoint y: 334, endPoint x: 364, endPoint y: 354, distance: 209.9
click at [364, 354] on div at bounding box center [289, 339] width 366 height 44
click at [548, 201] on div "octans = "octans" steps = 2 hero . castIllusionMist ( hero ) hero . sneakUp ( s…" at bounding box center [618, 230] width 233 height 257
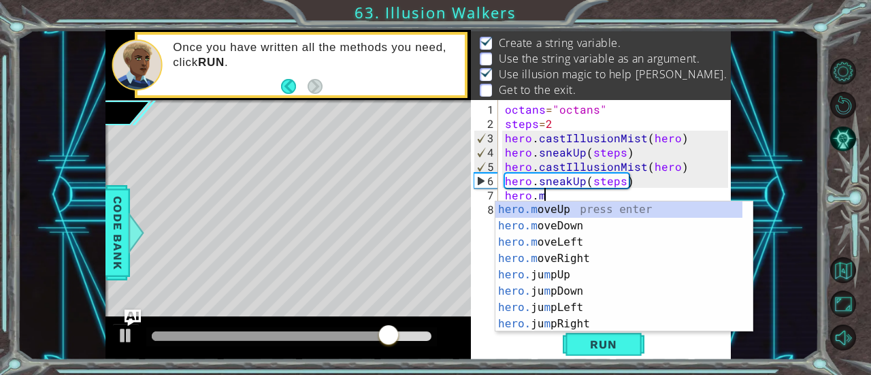
scroll to position [0, 1]
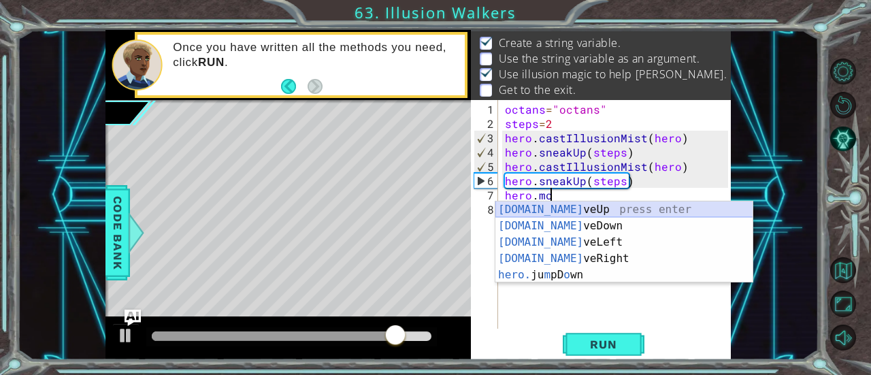
click at [559, 210] on div "[DOMAIN_NAME] veUp press enter [DOMAIN_NAME] veDown press enter [DOMAIN_NAME] v…" at bounding box center [625, 259] width 258 height 114
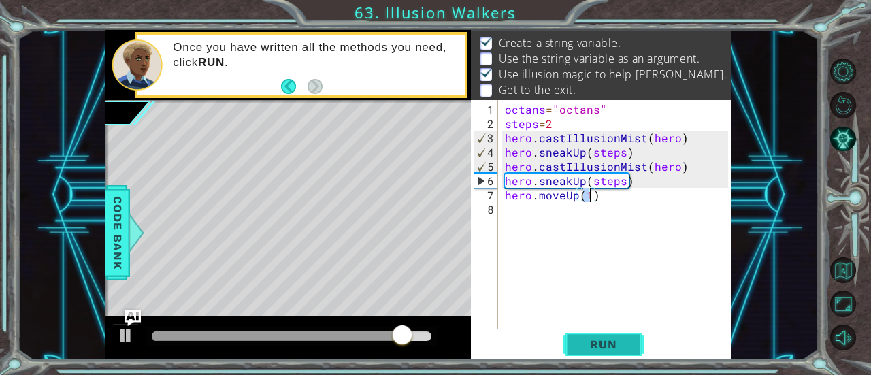
type textarea "hero.moveUp(1)"
click at [632, 351] on button "Run" at bounding box center [604, 345] width 82 height 26
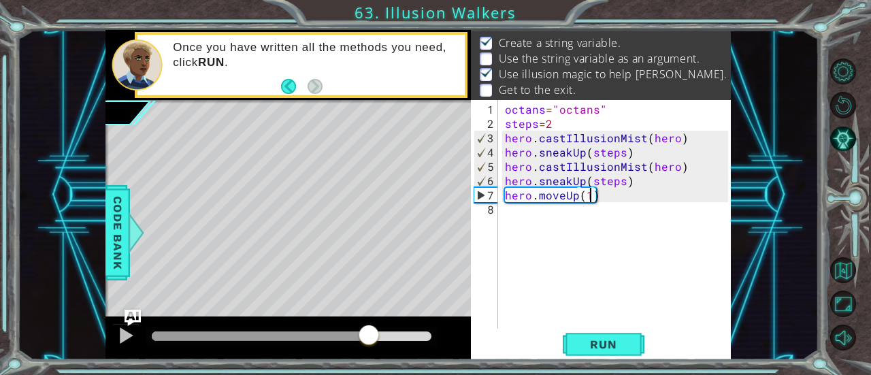
drag, startPoint x: 180, startPoint y: 333, endPoint x: 370, endPoint y: 338, distance: 190.7
click at [370, 338] on div at bounding box center [292, 337] width 280 height 10
click at [537, 213] on div "octans = "octans" steps = 2 hero . castIllusionMist ( hero ) hero . sneakUp ( s…" at bounding box center [618, 230] width 233 height 257
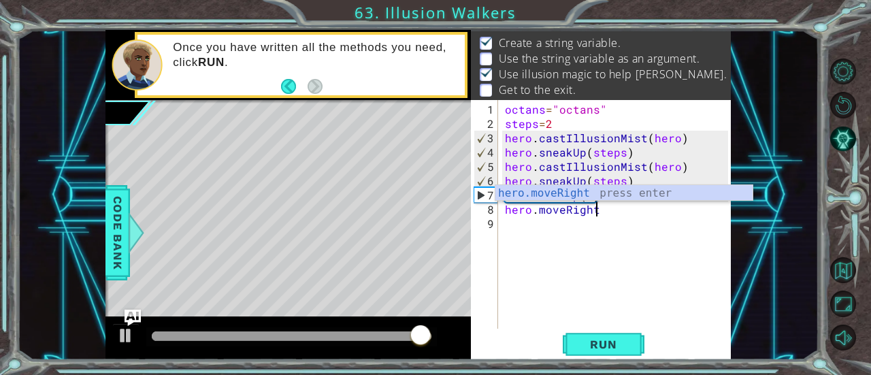
scroll to position [0, 5]
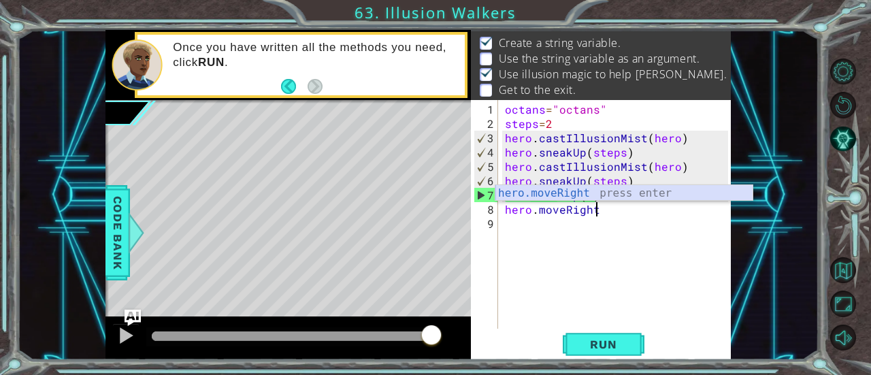
click at [563, 188] on div "hero.moveRight press enter" at bounding box center [625, 209] width 258 height 49
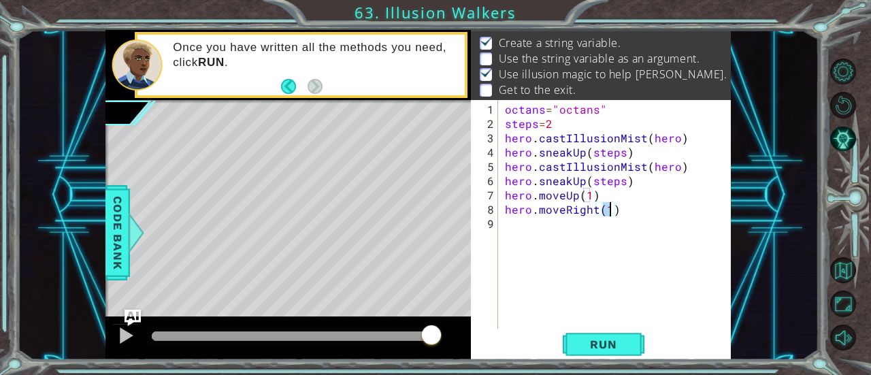
scroll to position [0, 5]
type textarea "hero.moveRight(3)"
click at [624, 334] on button "Run" at bounding box center [604, 345] width 82 height 26
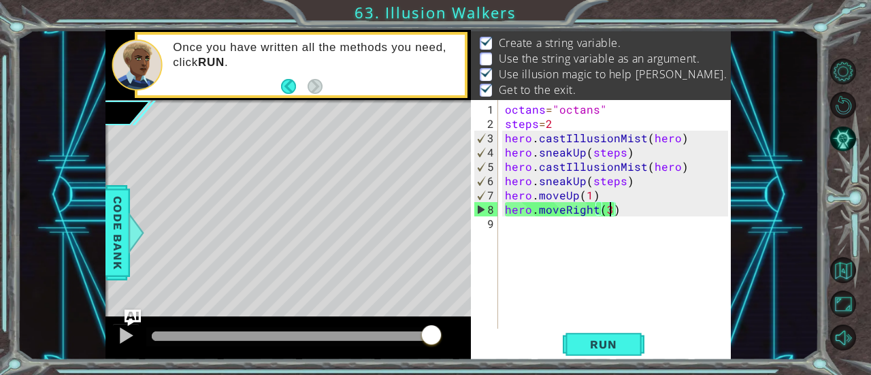
drag, startPoint x: 196, startPoint y: 345, endPoint x: 466, endPoint y: 351, distance: 270.3
click at [466, 351] on div at bounding box center [289, 339] width 366 height 44
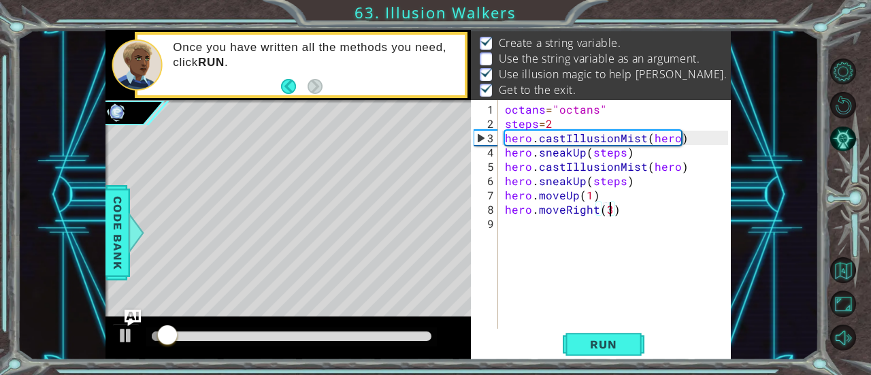
scroll to position [32, 0]
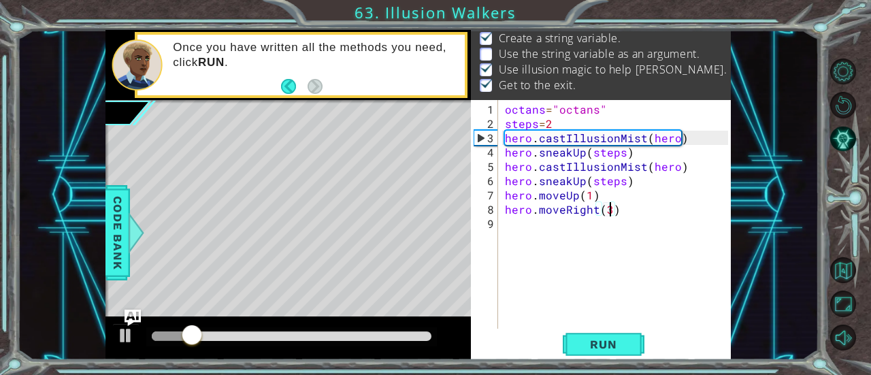
click at [528, 221] on div "octans = "octans" steps = 2 hero . castIllusionMist ( hero ) hero . sneakUp ( s…" at bounding box center [618, 230] width 233 height 257
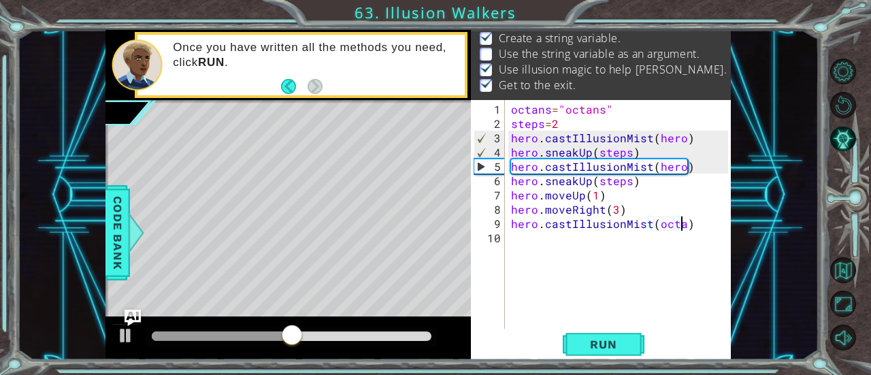
scroll to position [0, 11]
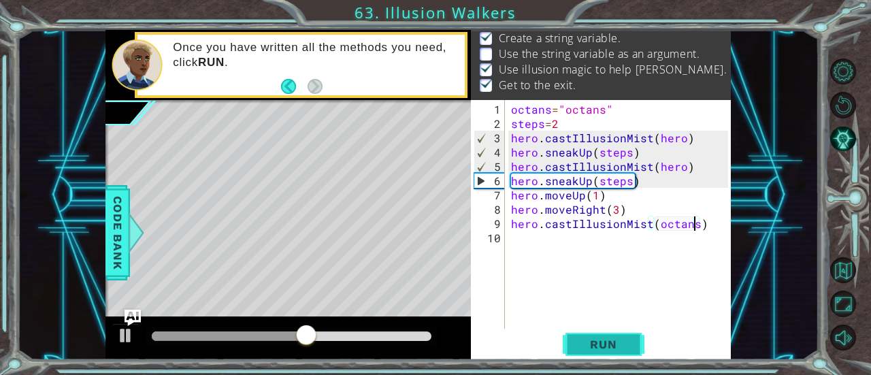
type textarea "hero.castIllusionMist(octans)"
click at [599, 348] on span "Run" at bounding box center [604, 345] width 54 height 14
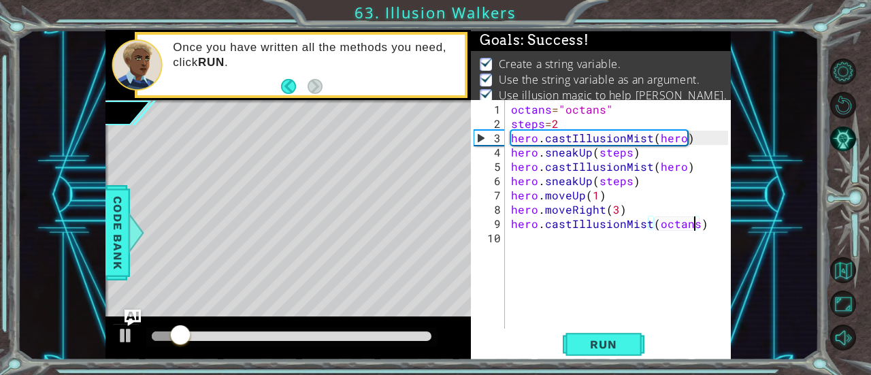
scroll to position [0, 0]
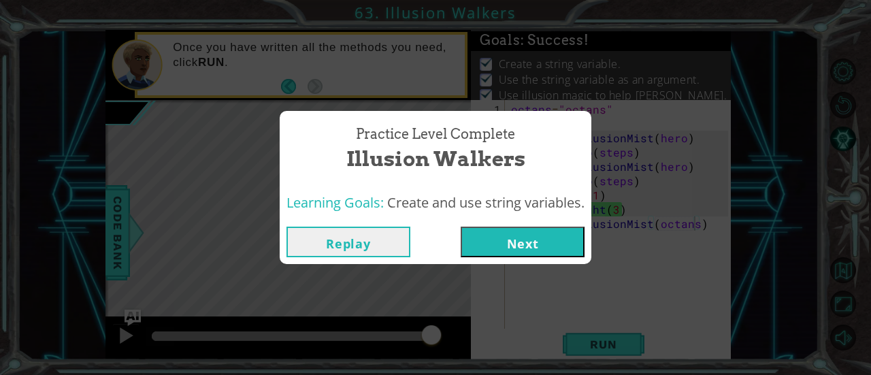
drag, startPoint x: 205, startPoint y: 327, endPoint x: 487, endPoint y: 357, distance: 284.0
click at [487, 357] on body "1 2 hero . castIllusionMi st ( "Octans" ) ההההההההההההההההההההההההההההההההההההה…" at bounding box center [435, 187] width 871 height 375
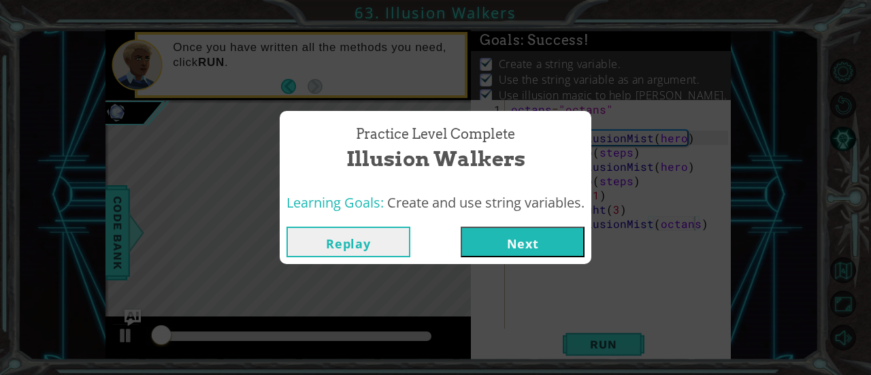
click at [573, 247] on button "Next" at bounding box center [523, 242] width 124 height 31
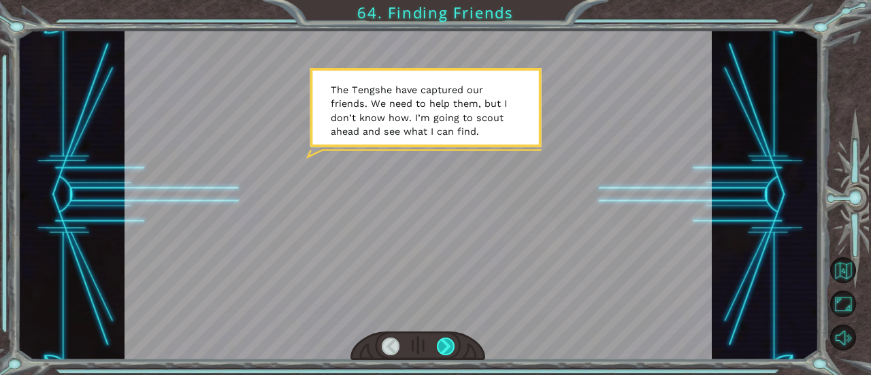
click at [440, 346] on div at bounding box center [446, 347] width 18 height 18
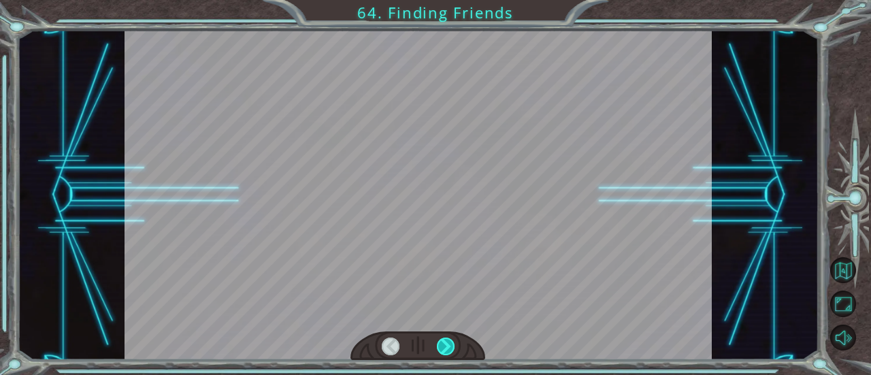
click at [440, 346] on div at bounding box center [446, 347] width 18 height 18
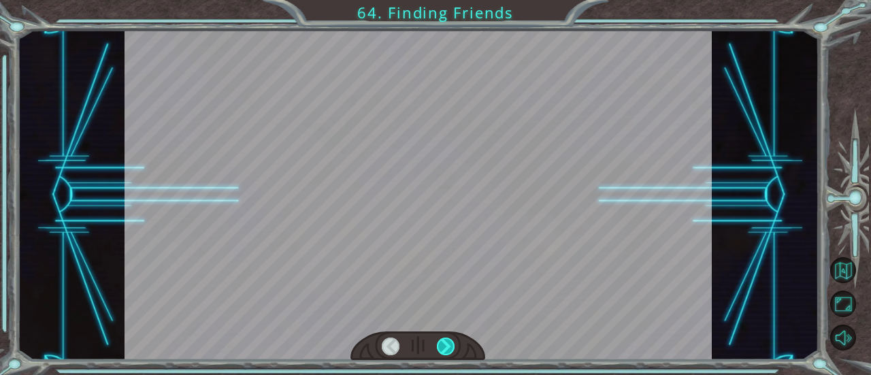
click at [440, 346] on div at bounding box center [446, 347] width 18 height 18
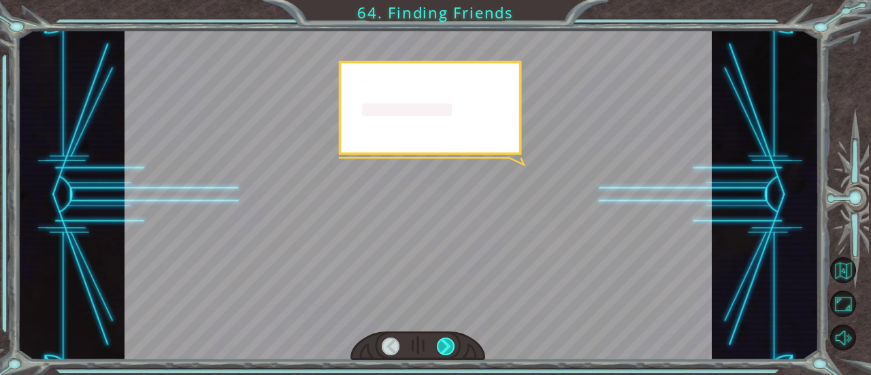
click at [440, 346] on div at bounding box center [446, 347] width 18 height 18
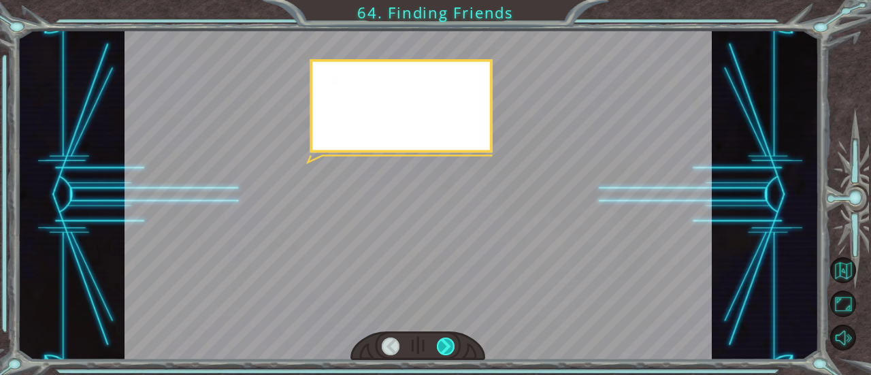
click at [440, 346] on div at bounding box center [446, 347] width 18 height 18
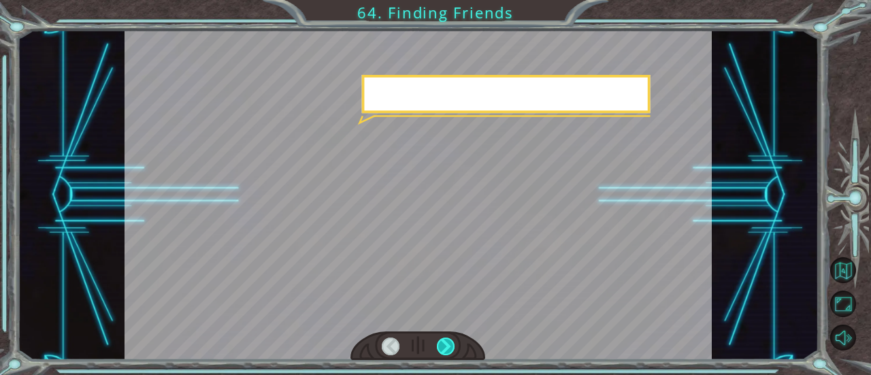
click at [440, 346] on div at bounding box center [446, 347] width 18 height 18
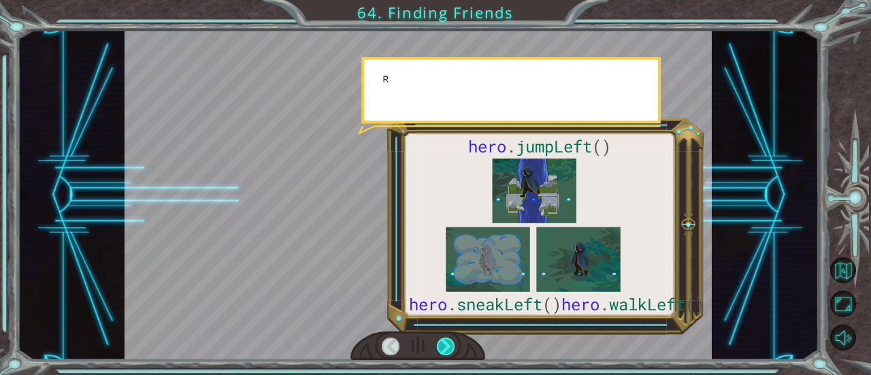
click at [440, 346] on div at bounding box center [446, 347] width 18 height 18
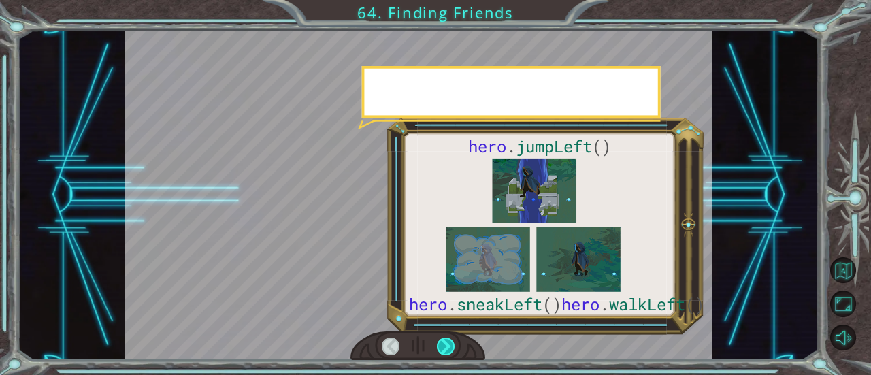
click at [440, 346] on div at bounding box center [446, 347] width 18 height 18
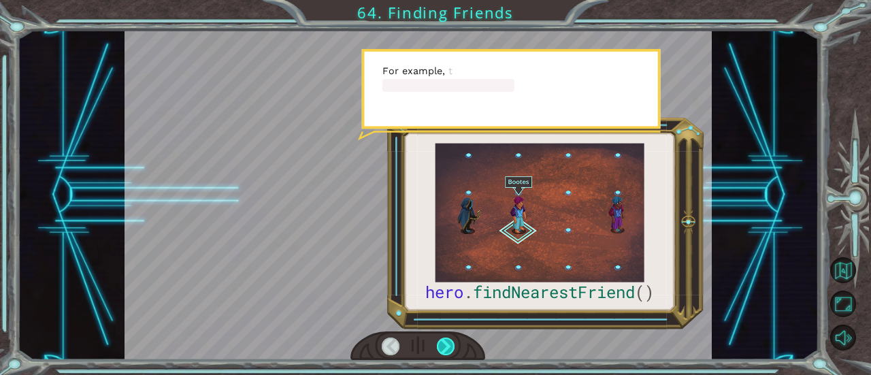
click at [440, 346] on div at bounding box center [446, 347] width 18 height 18
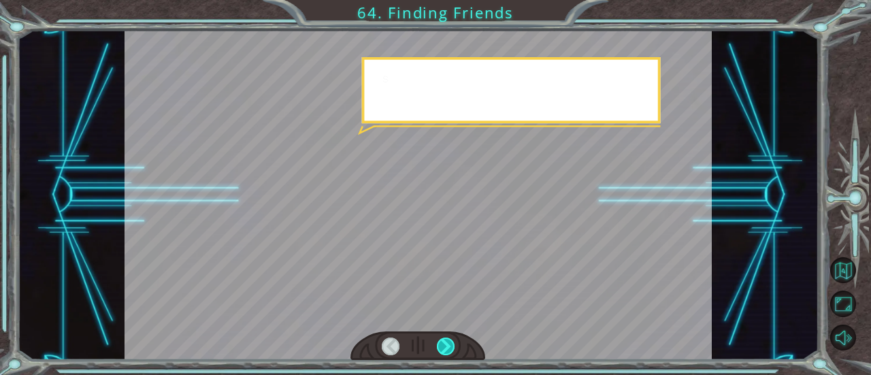
click at [440, 346] on div at bounding box center [446, 347] width 18 height 18
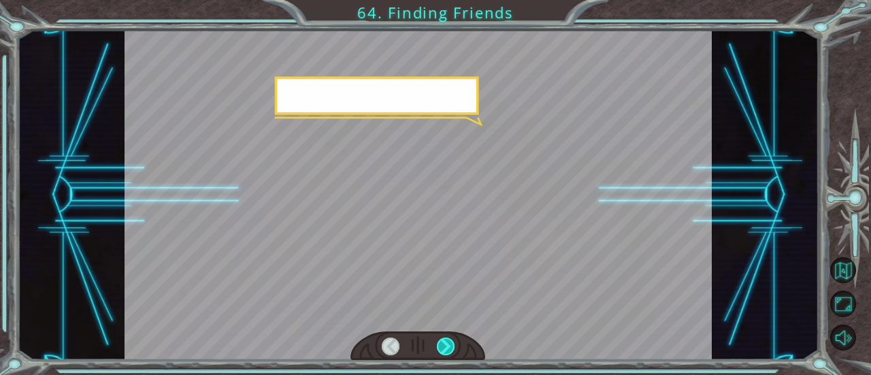
click at [440, 346] on div at bounding box center [446, 347] width 18 height 18
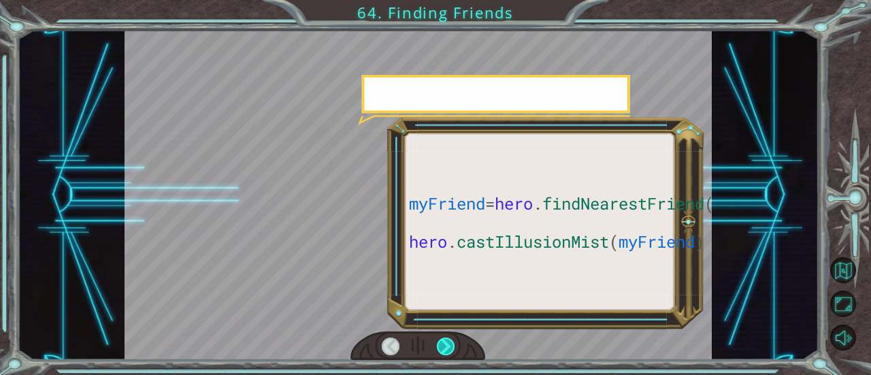
click at [440, 346] on div at bounding box center [446, 347] width 18 height 18
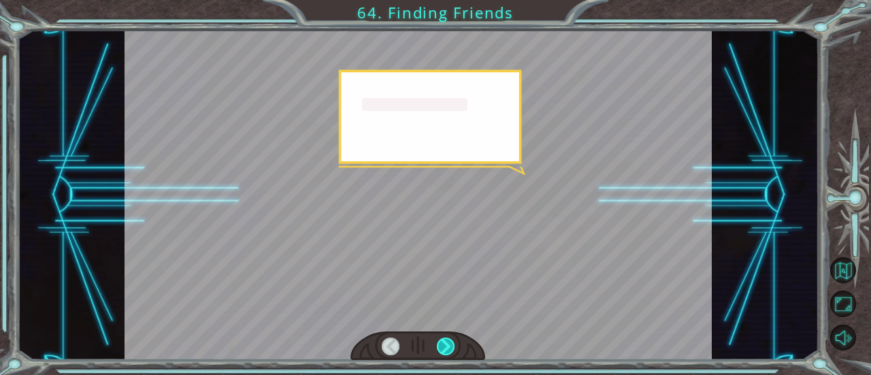
click at [440, 346] on div at bounding box center [446, 347] width 18 height 18
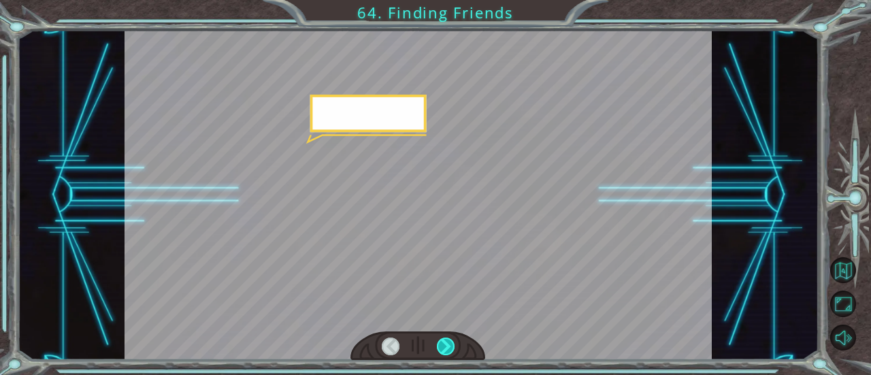
click at [440, 346] on div at bounding box center [446, 347] width 18 height 18
click at [440, 0] on div "myFriend = hero . findNearestFriend () hero . castIllusionMist ( myFriend ) T h…" at bounding box center [435, 0] width 871 height 0
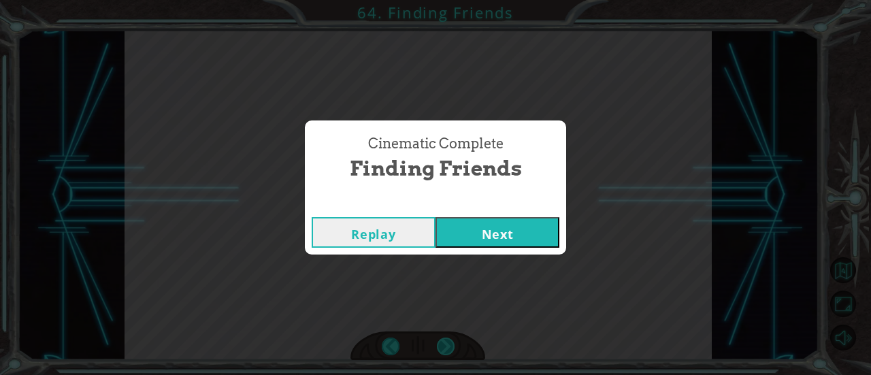
click at [440, 346] on div "Cinematic Complete Finding Friends Replay Next" at bounding box center [435, 187] width 871 height 375
click at [498, 233] on button "Next" at bounding box center [498, 232] width 124 height 31
